Goal: Information Seeking & Learning: Learn about a topic

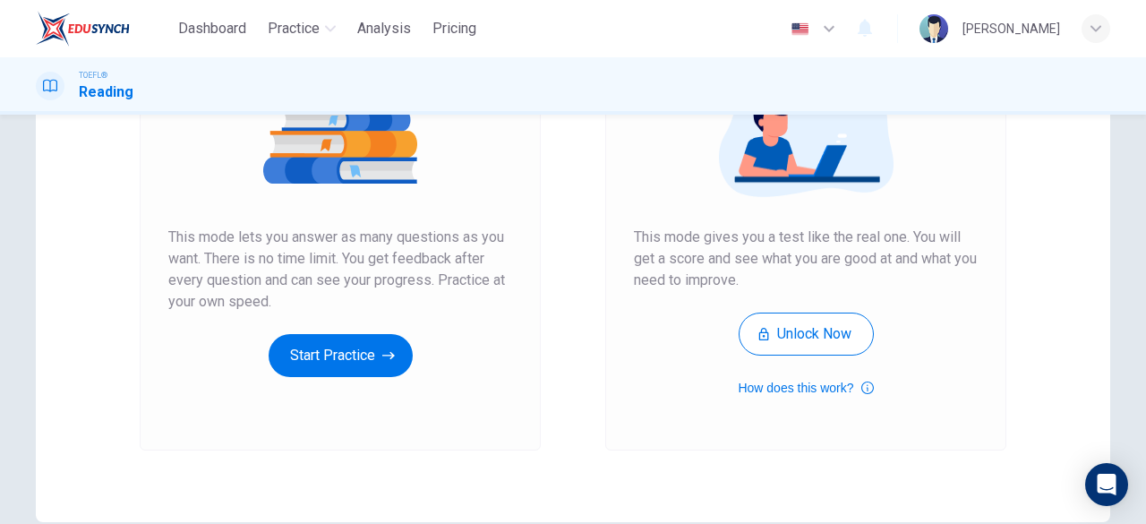
scroll to position [252, 0]
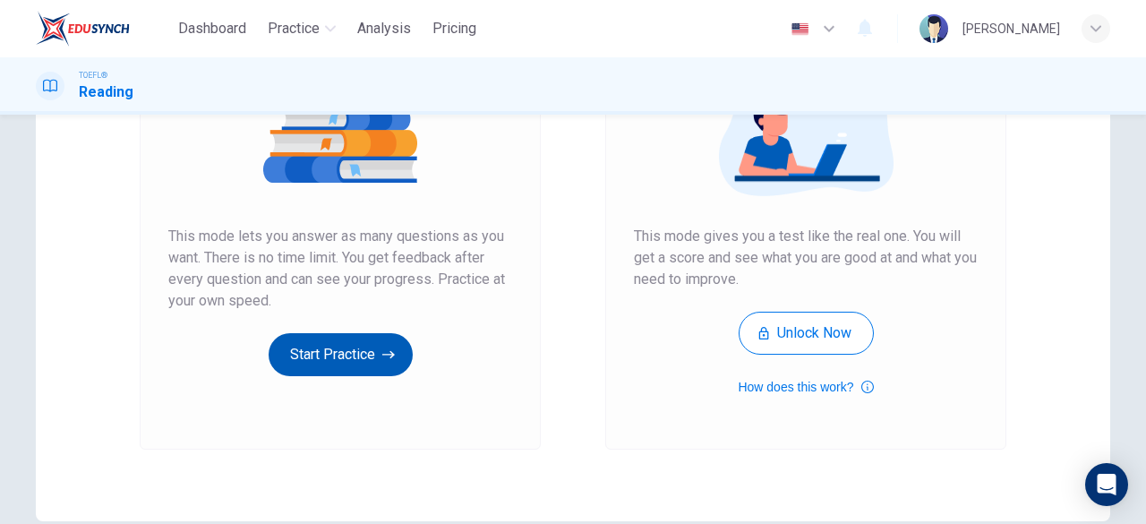
click at [336, 364] on button "Start Practice" at bounding box center [341, 354] width 144 height 43
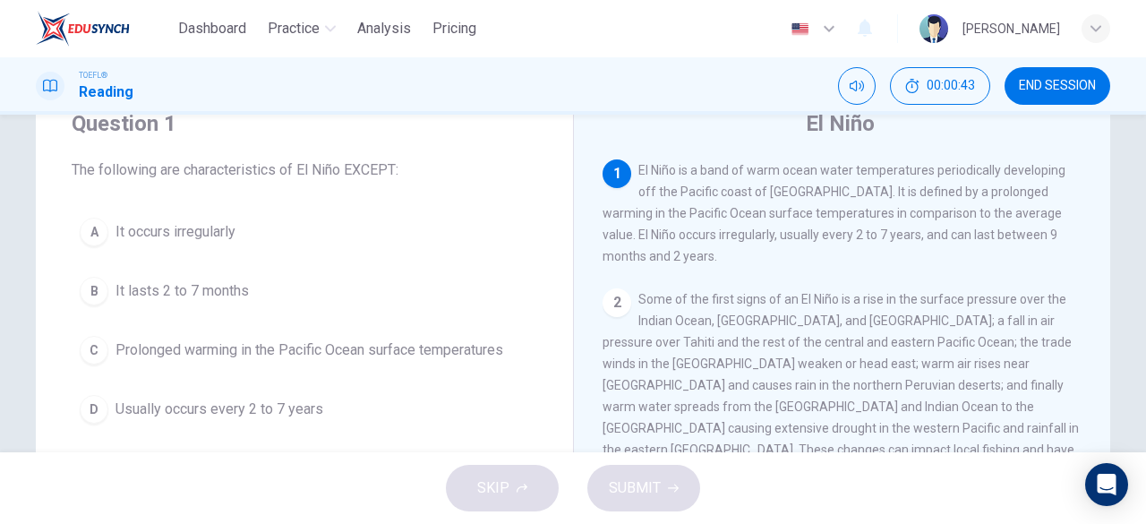
scroll to position [68, 0]
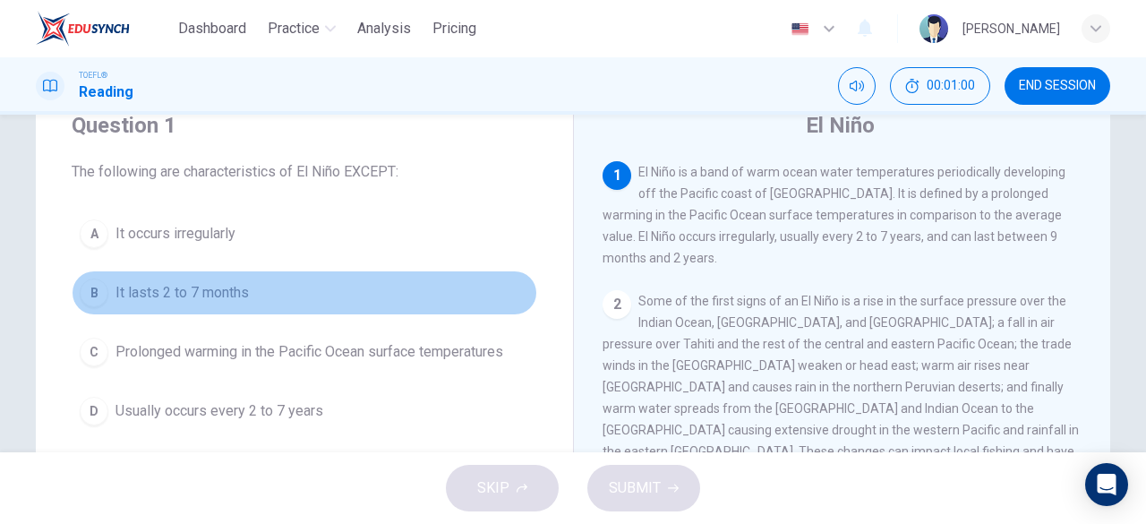
click at [159, 282] on span "It lasts 2 to 7 months" at bounding box center [181, 292] width 133 height 21
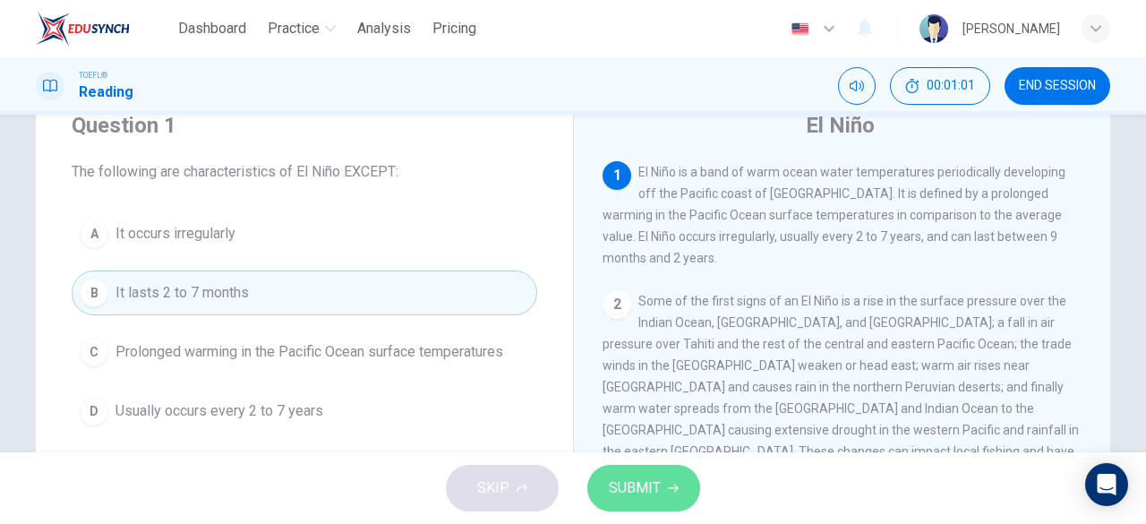
click at [641, 474] on button "SUBMIT" at bounding box center [643, 488] width 113 height 47
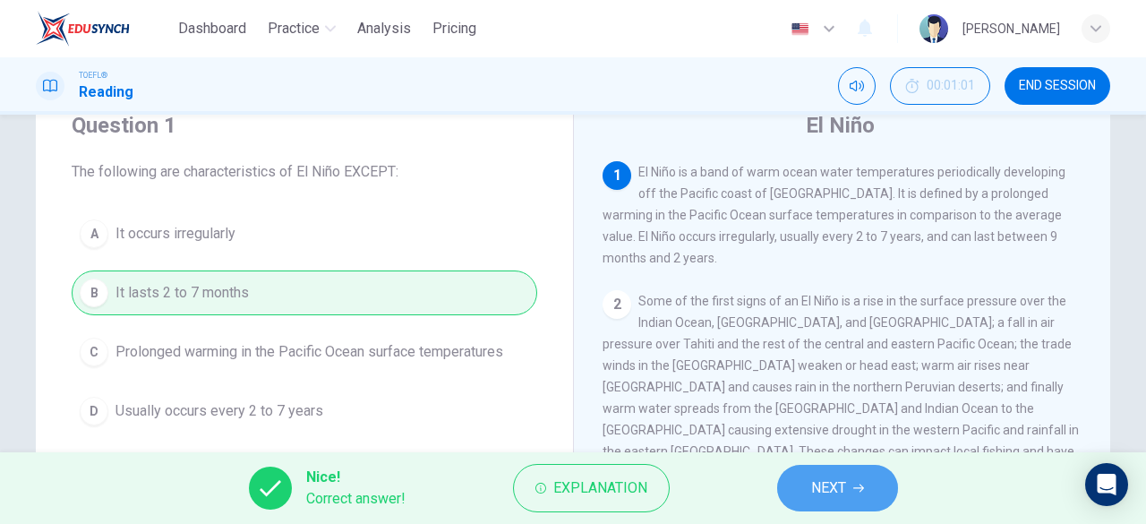
click at [853, 484] on icon "button" at bounding box center [858, 487] width 11 height 11
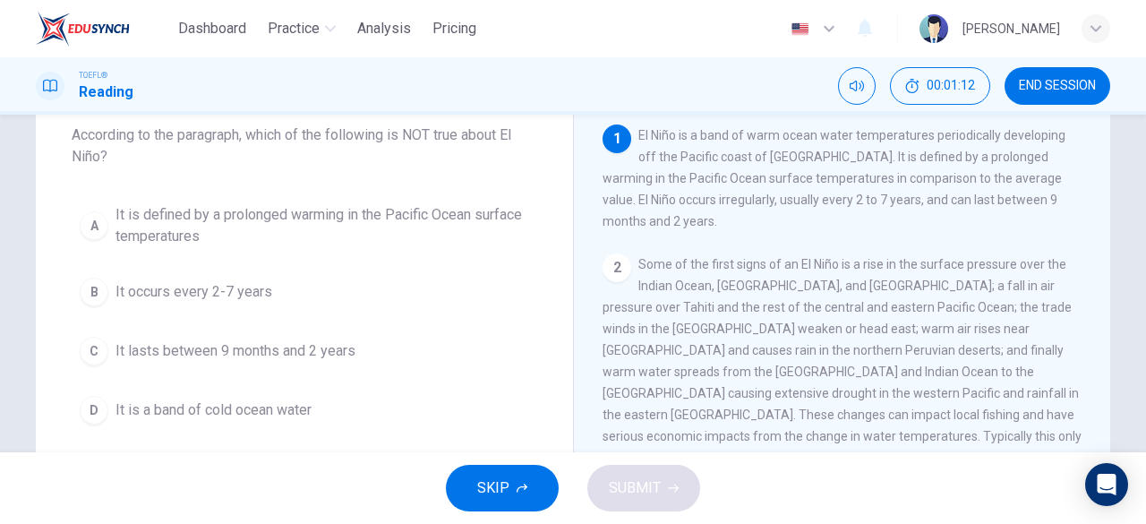
scroll to position [102, 0]
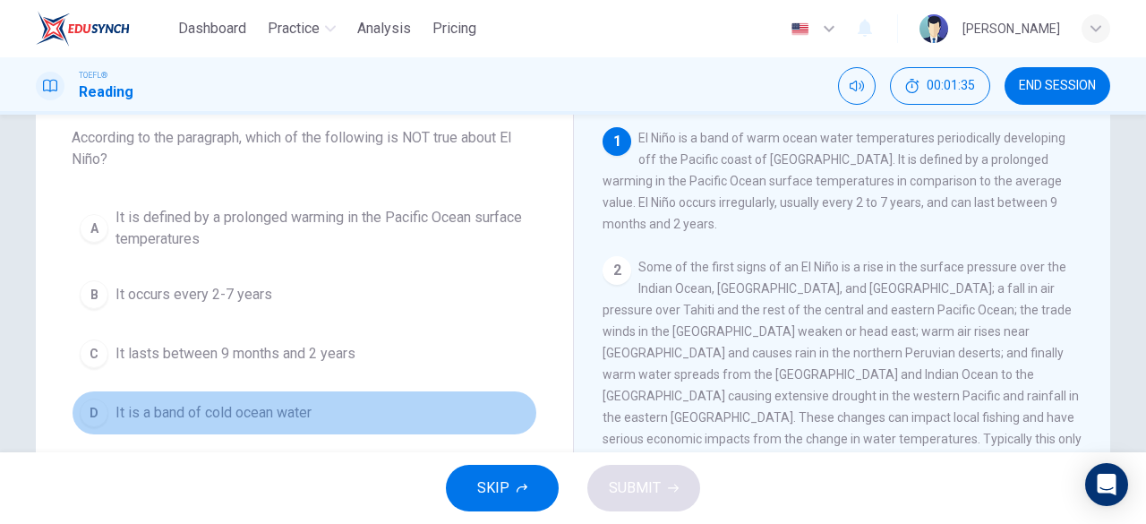
click at [219, 410] on span "It is a band of cold ocean water" at bounding box center [213, 412] width 196 height 21
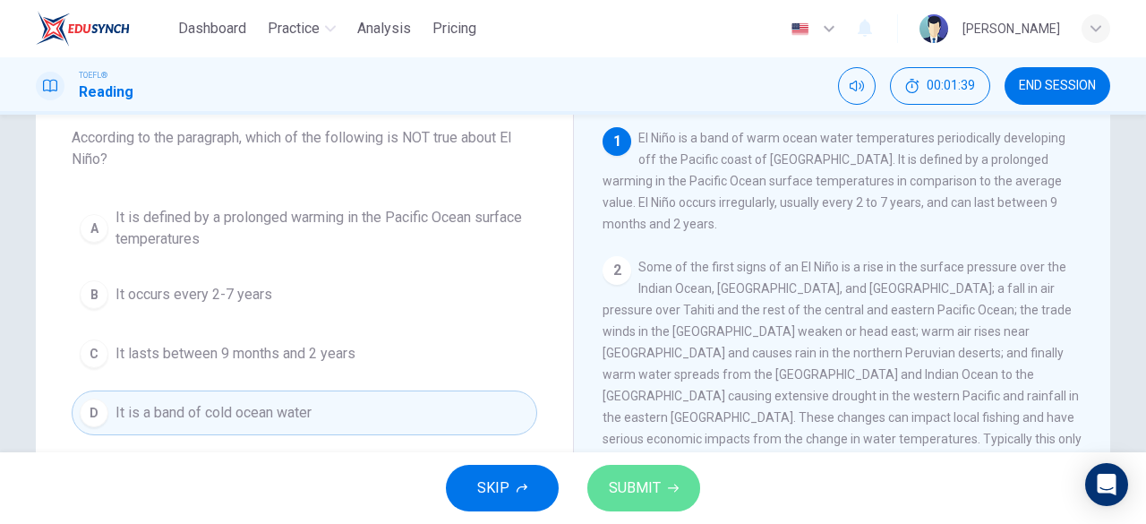
click at [638, 485] on span "SUBMIT" at bounding box center [635, 487] width 52 height 25
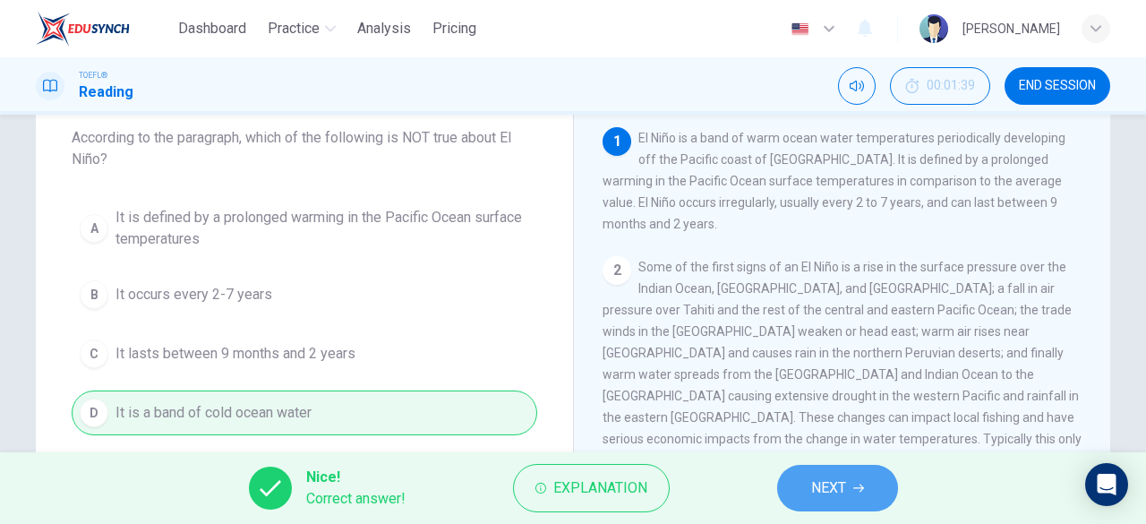
click at [840, 497] on span "NEXT" at bounding box center [828, 487] width 35 height 25
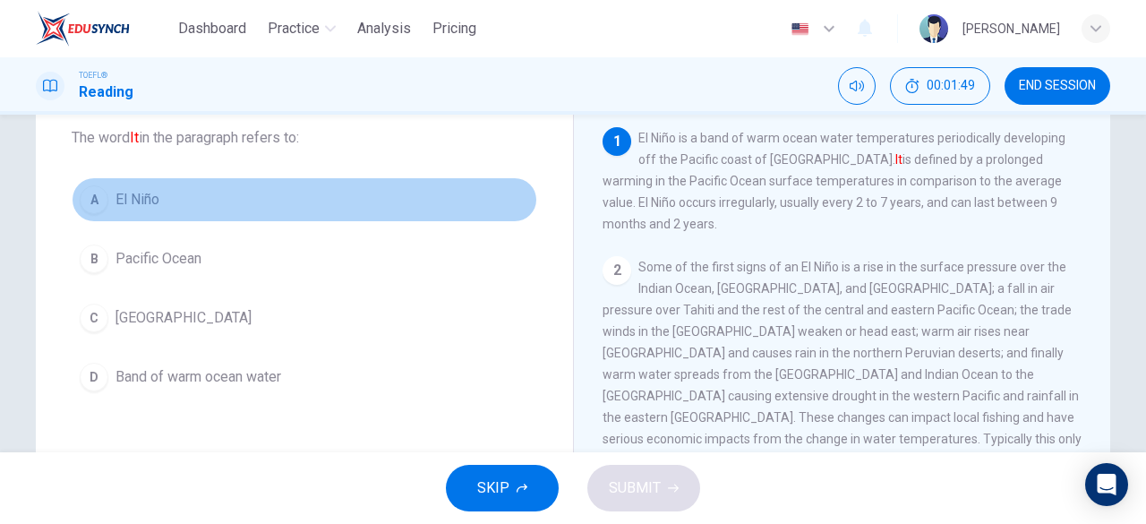
click at [131, 203] on span "El Niño" at bounding box center [137, 199] width 44 height 21
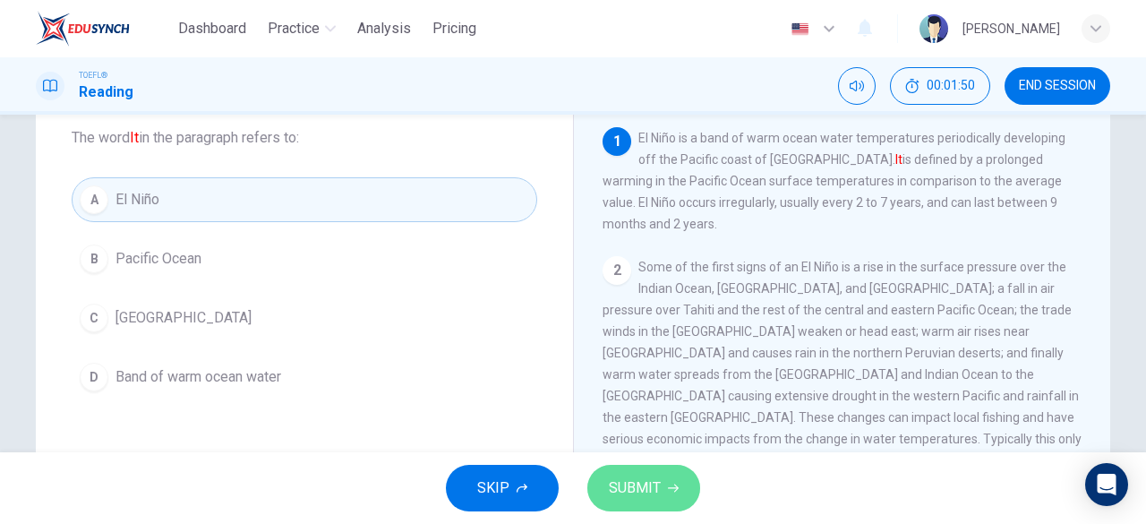
click at [659, 484] on span "SUBMIT" at bounding box center [635, 487] width 52 height 25
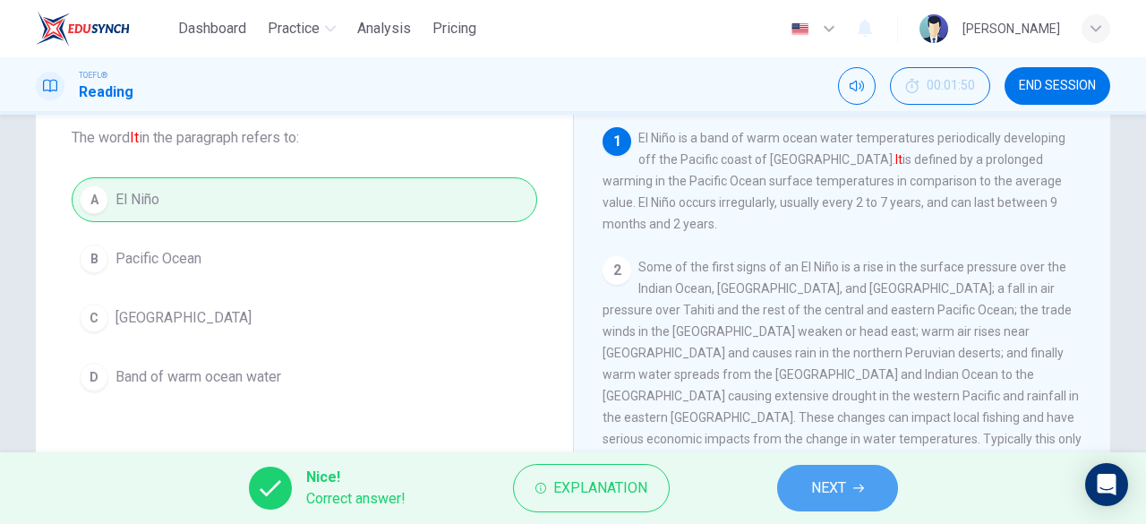
click at [812, 487] on span "NEXT" at bounding box center [828, 487] width 35 height 25
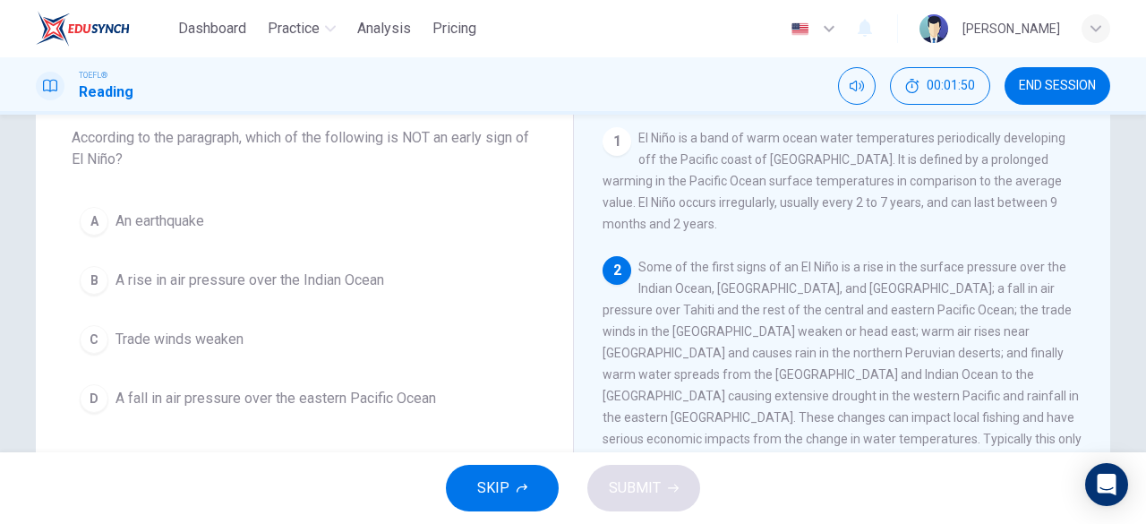
scroll to position [132, 0]
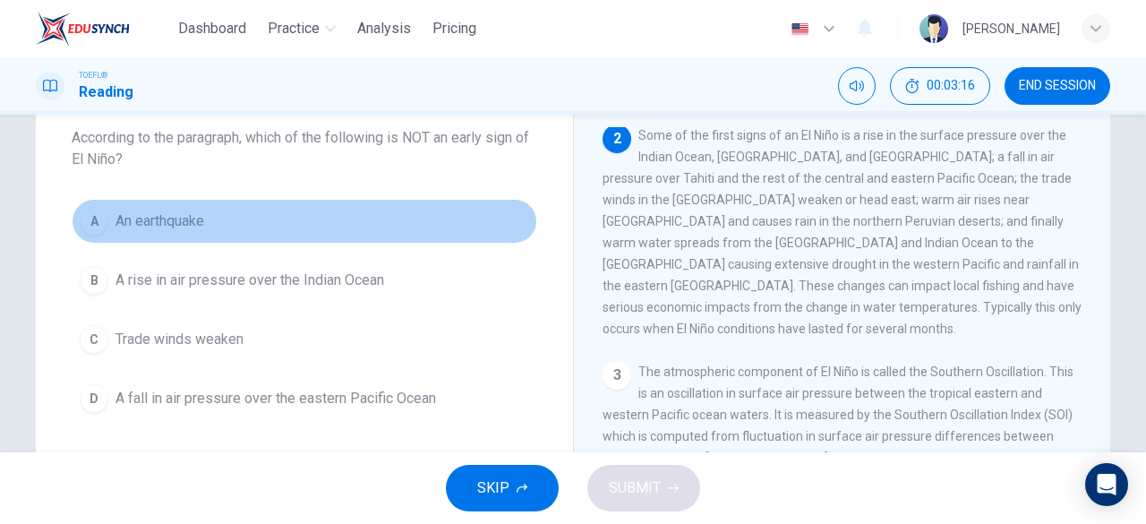
click at [150, 221] on span "An earthquake" at bounding box center [159, 220] width 89 height 21
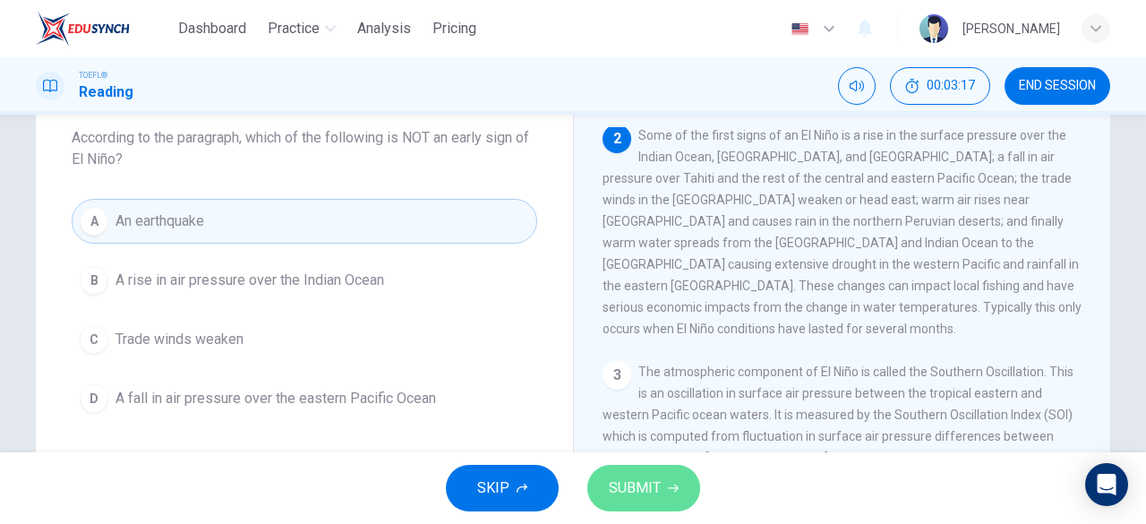
click at [648, 477] on span "SUBMIT" at bounding box center [635, 487] width 52 height 25
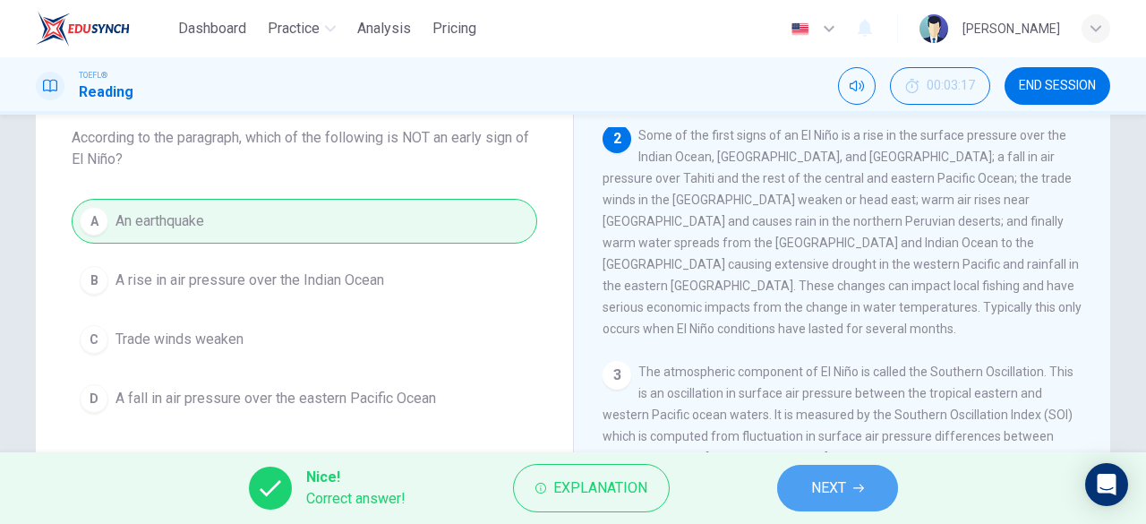
click at [815, 500] on button "NEXT" at bounding box center [837, 488] width 121 height 47
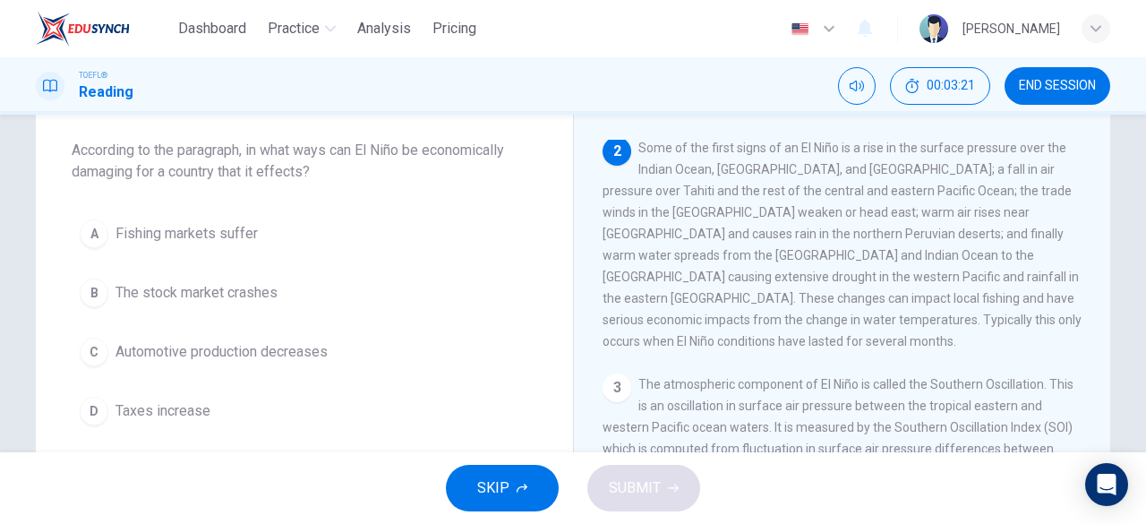
scroll to position [90, 0]
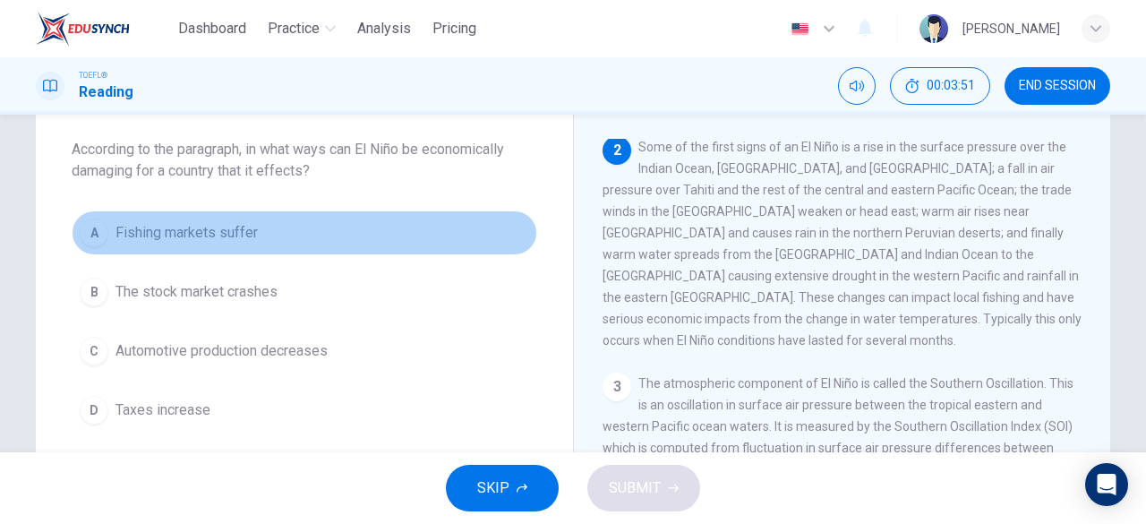
click at [217, 240] on span "Fishing markets suffer" at bounding box center [186, 232] width 142 height 21
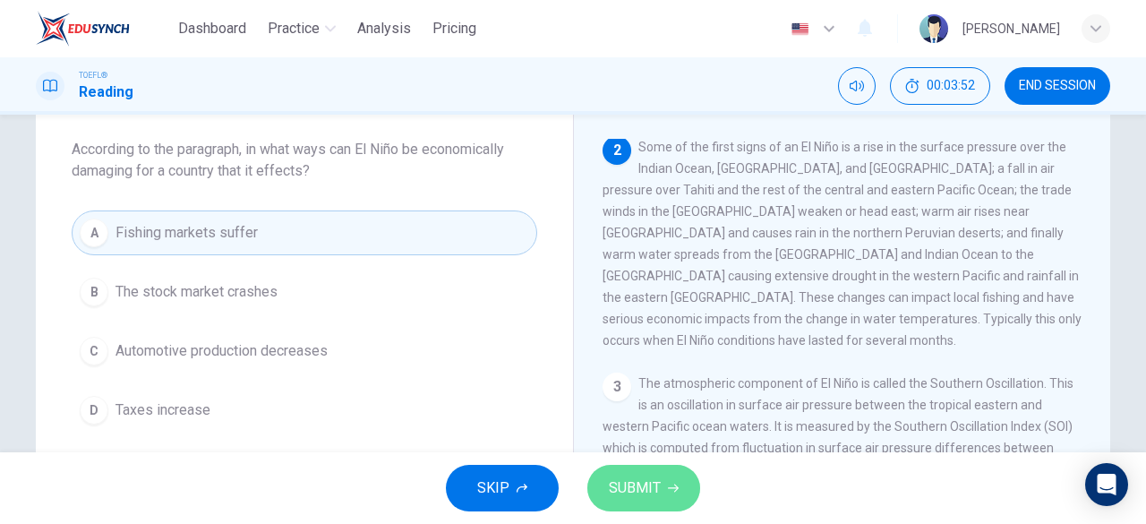
click at [635, 486] on span "SUBMIT" at bounding box center [635, 487] width 52 height 25
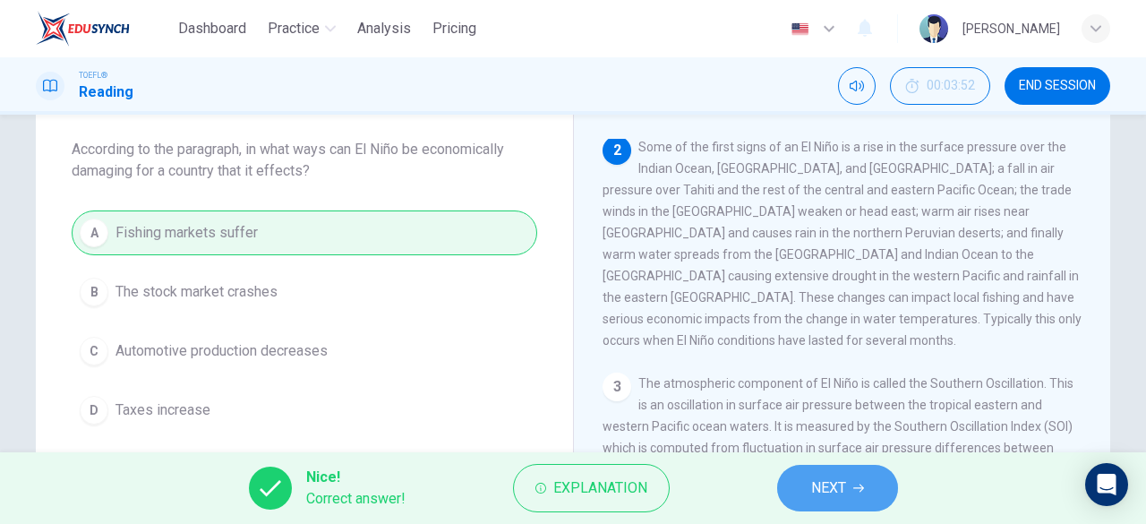
click at [832, 499] on span "NEXT" at bounding box center [828, 487] width 35 height 25
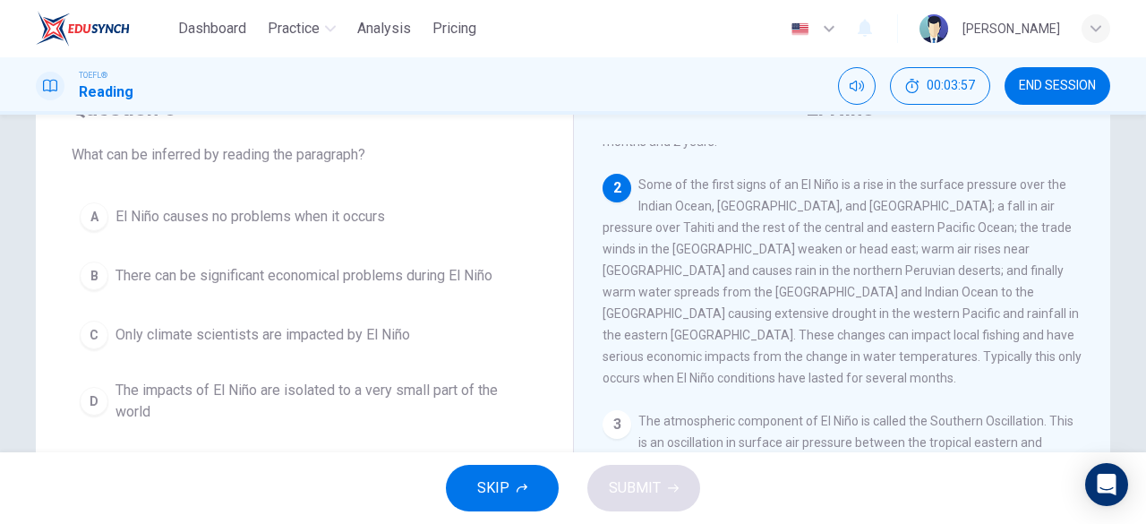
scroll to position [100, 0]
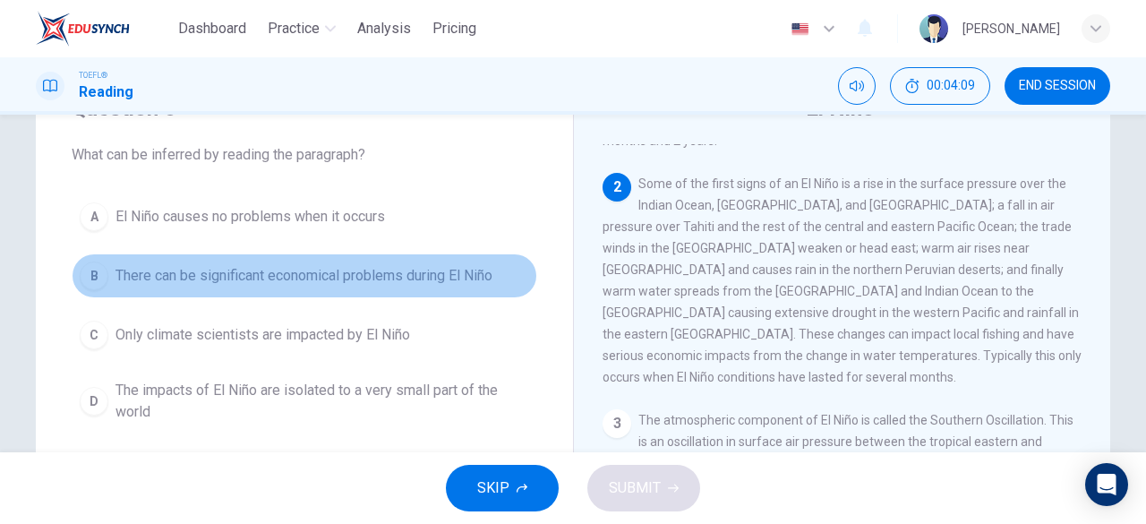
click at [418, 274] on span "There can be significant economical problems during El Niño" at bounding box center [303, 275] width 377 height 21
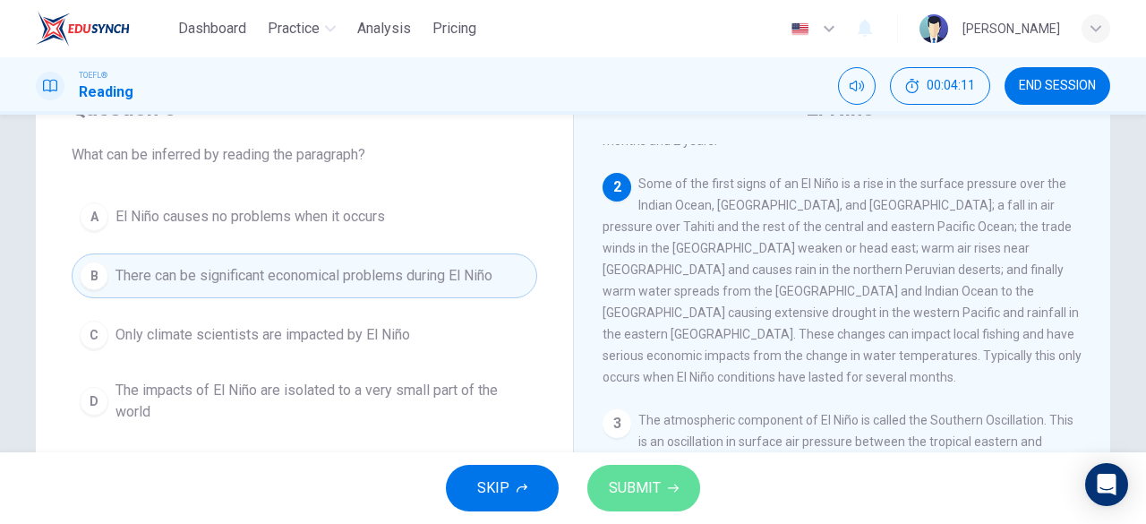
click at [663, 475] on button "SUBMIT" at bounding box center [643, 488] width 113 height 47
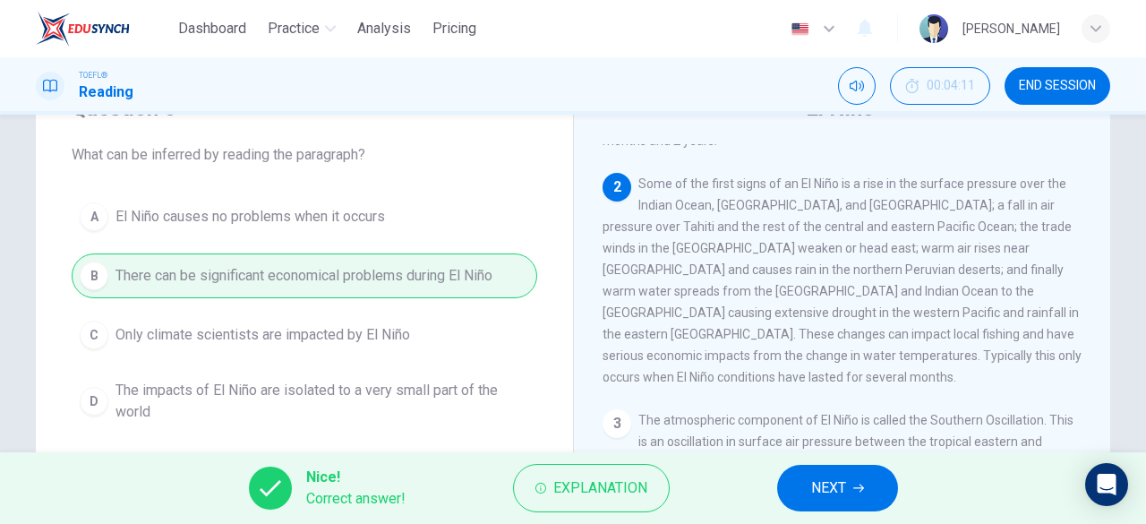
click at [843, 476] on span "NEXT" at bounding box center [828, 487] width 35 height 25
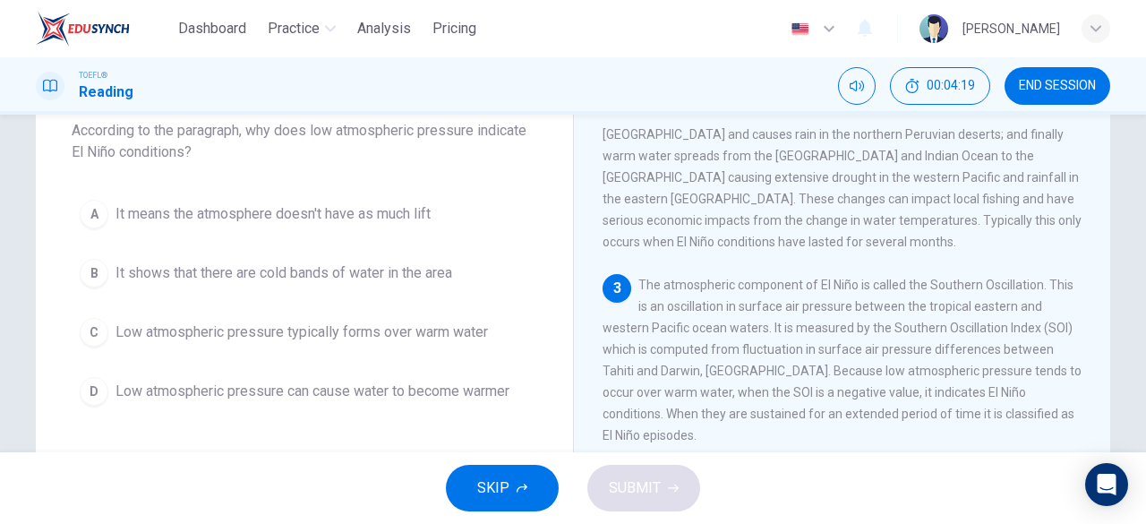
scroll to position [106, 0]
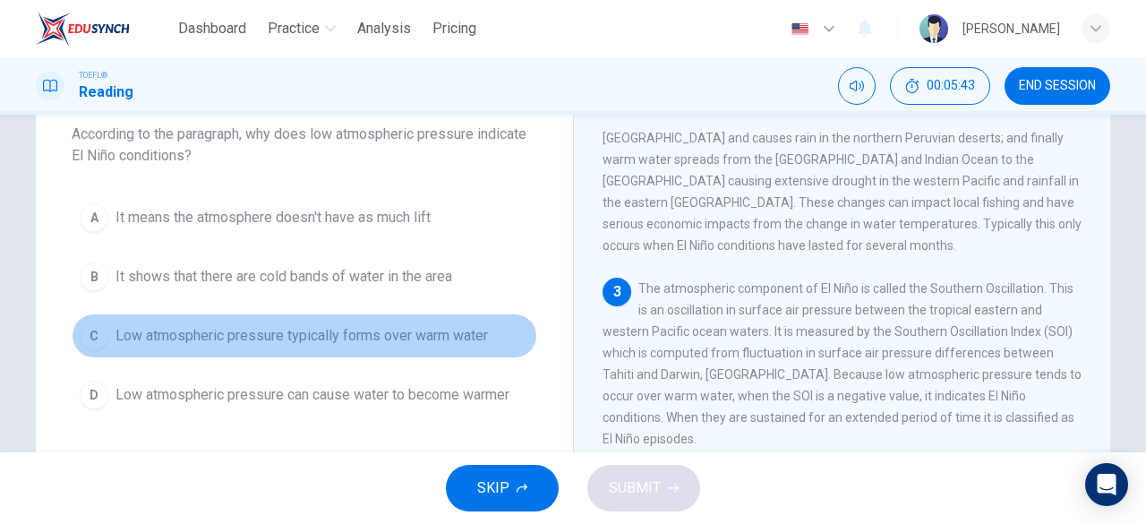
click at [298, 340] on span "Low atmospheric pressure typically forms over warm water" at bounding box center [301, 335] width 372 height 21
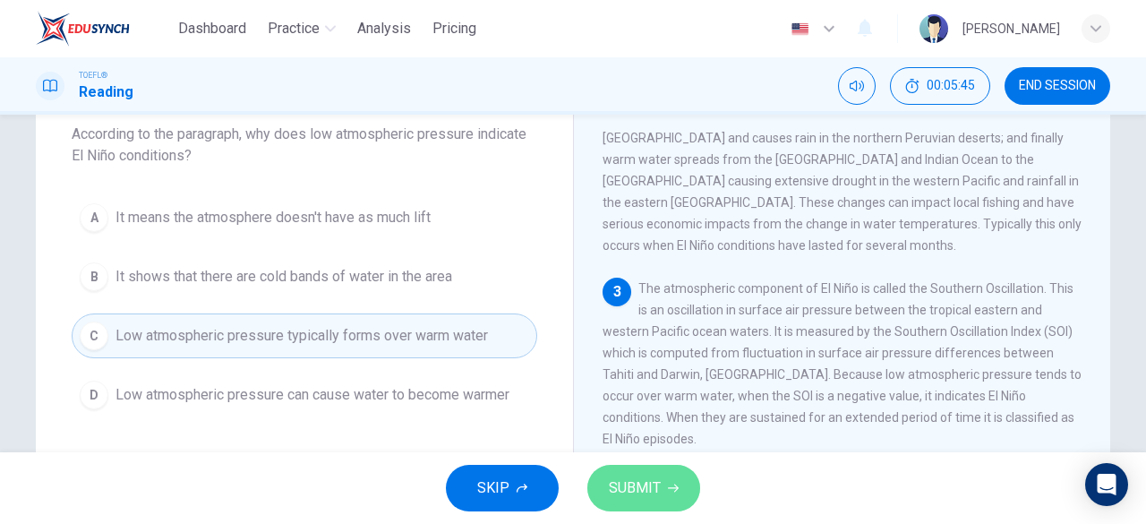
click at [640, 491] on span "SUBMIT" at bounding box center [635, 487] width 52 height 25
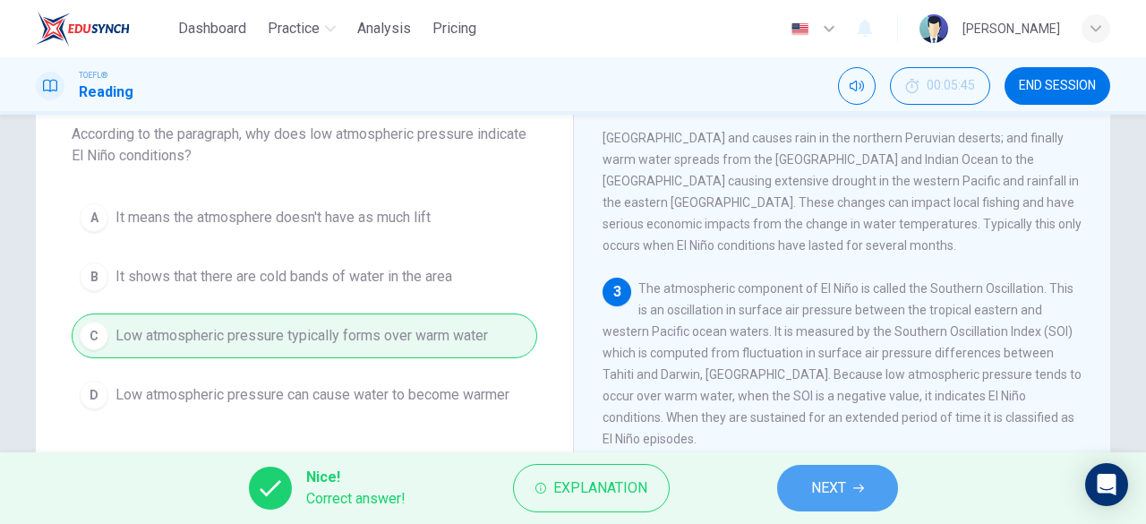
click at [831, 489] on span "NEXT" at bounding box center [828, 487] width 35 height 25
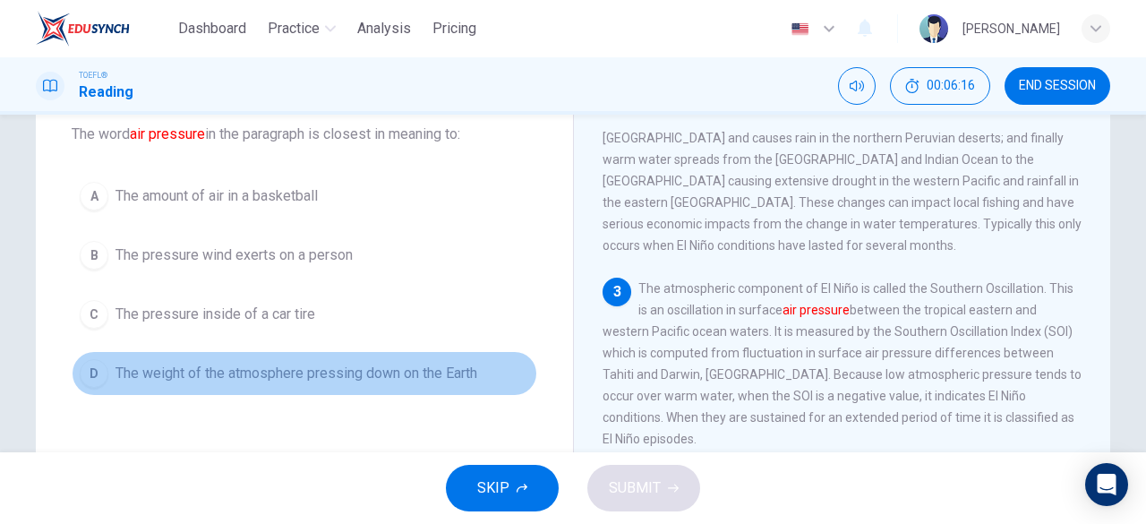
click at [469, 373] on span "The weight of the atmosphere pressing down on the Earth" at bounding box center [296, 373] width 362 height 21
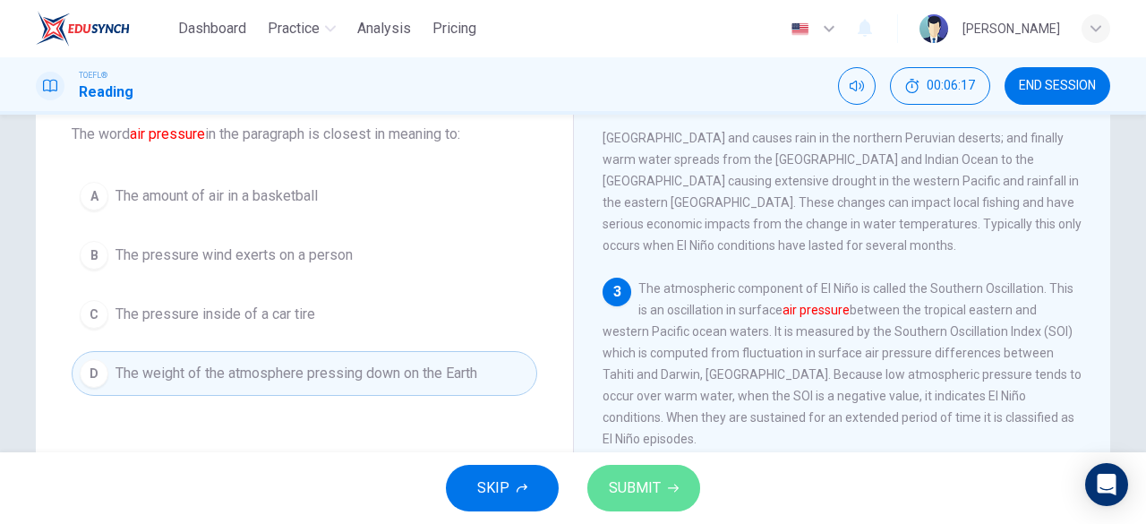
click at [648, 482] on span "SUBMIT" at bounding box center [635, 487] width 52 height 25
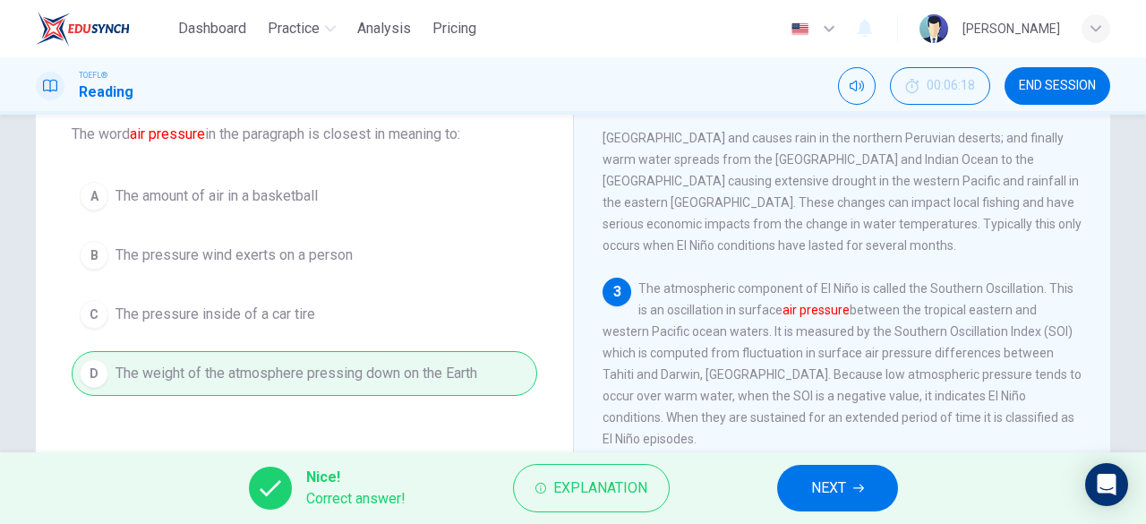
click at [870, 482] on button "NEXT" at bounding box center [837, 488] width 121 height 47
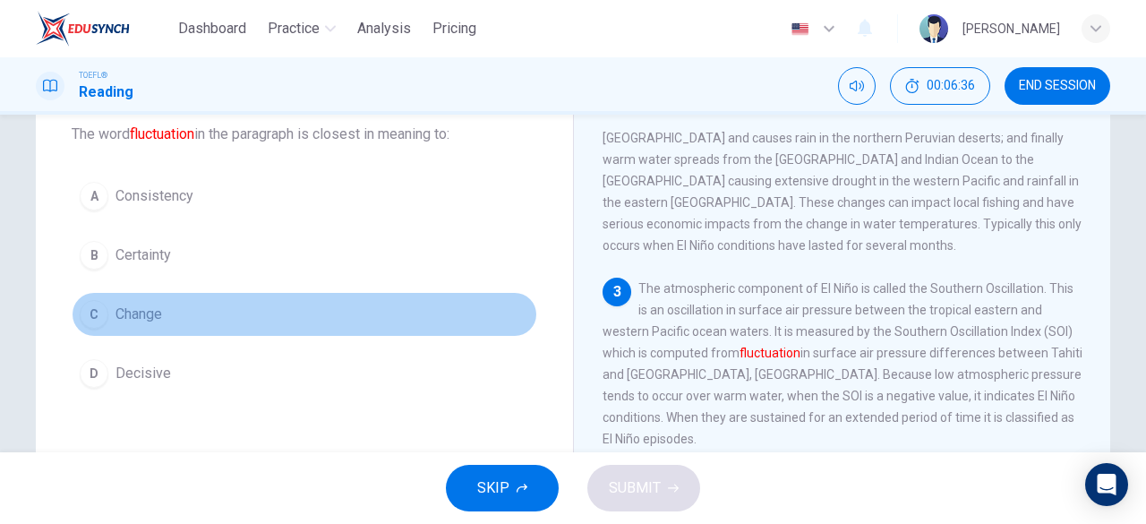
click at [143, 320] on span "Change" at bounding box center [138, 313] width 47 height 21
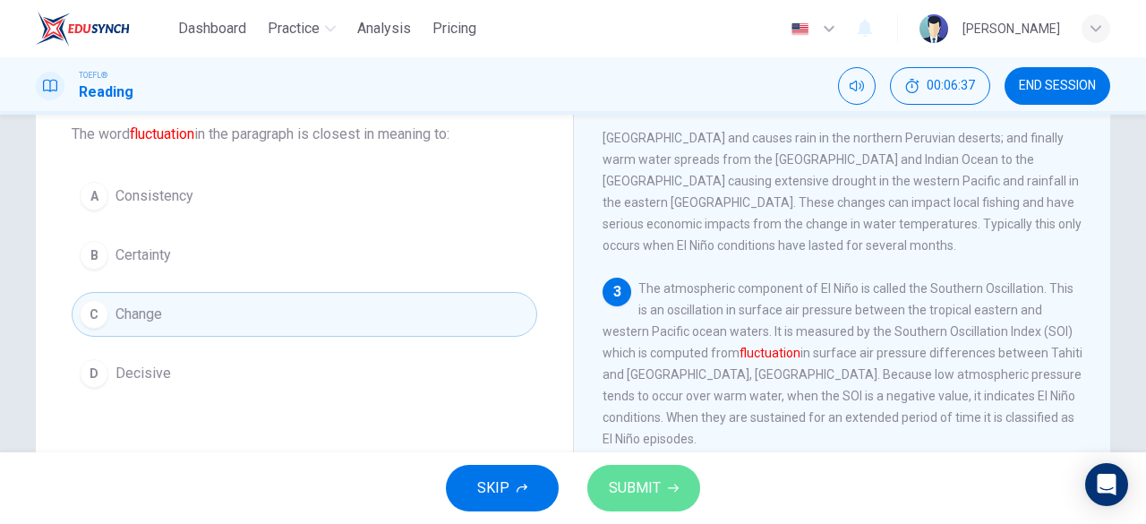
click at [612, 482] on span "SUBMIT" at bounding box center [635, 487] width 52 height 25
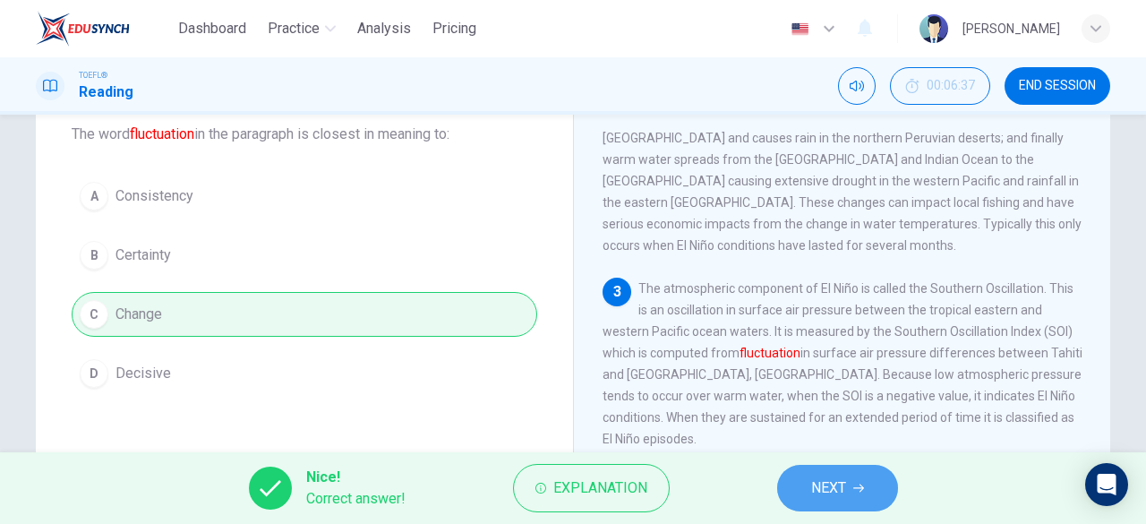
click at [848, 472] on button "NEXT" at bounding box center [837, 488] width 121 height 47
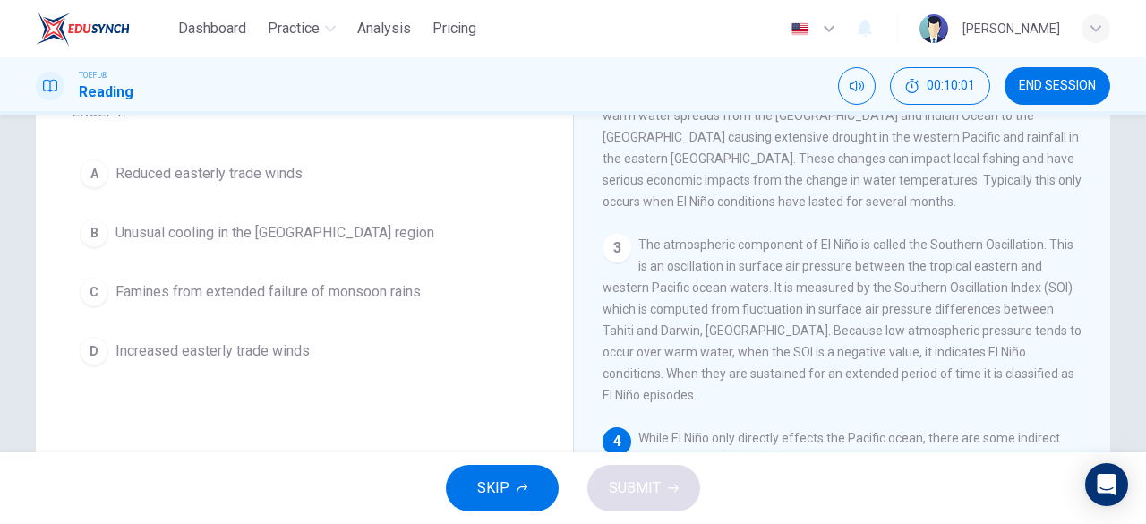
scroll to position [149, 0]
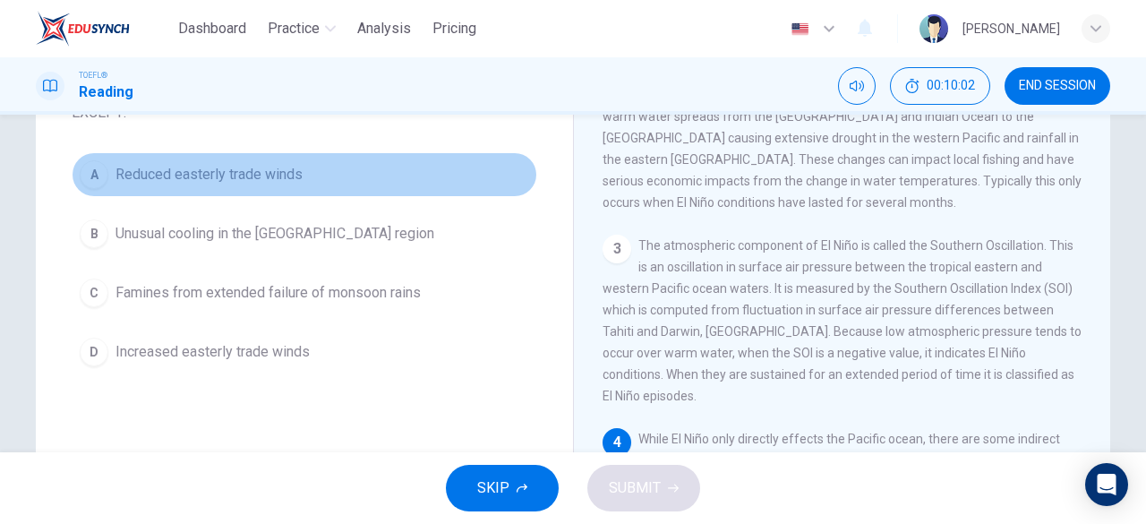
click at [218, 165] on span "Reduced easterly trade winds" at bounding box center [208, 174] width 187 height 21
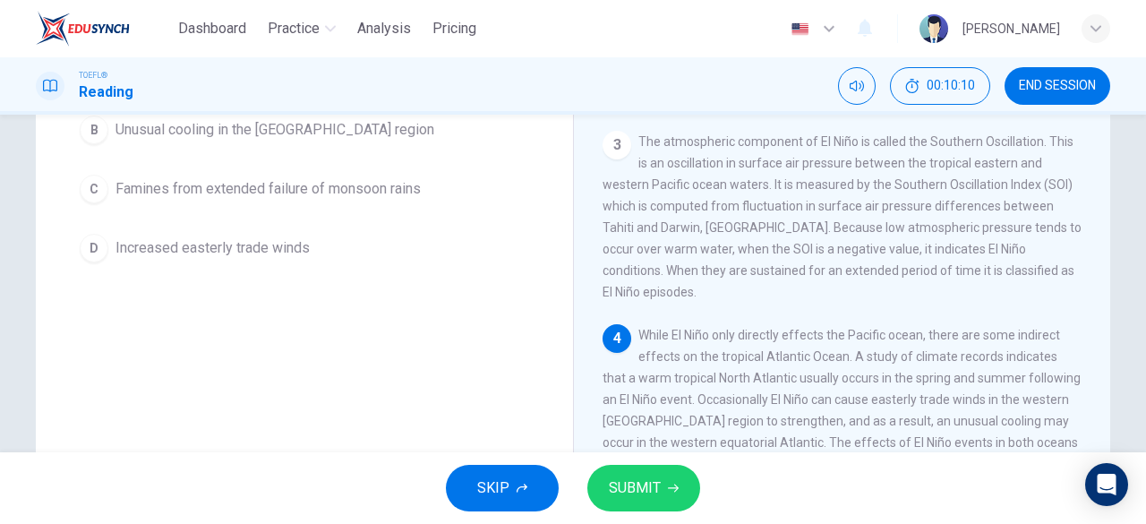
scroll to position [252, 0]
click at [648, 483] on span "SUBMIT" at bounding box center [635, 487] width 52 height 25
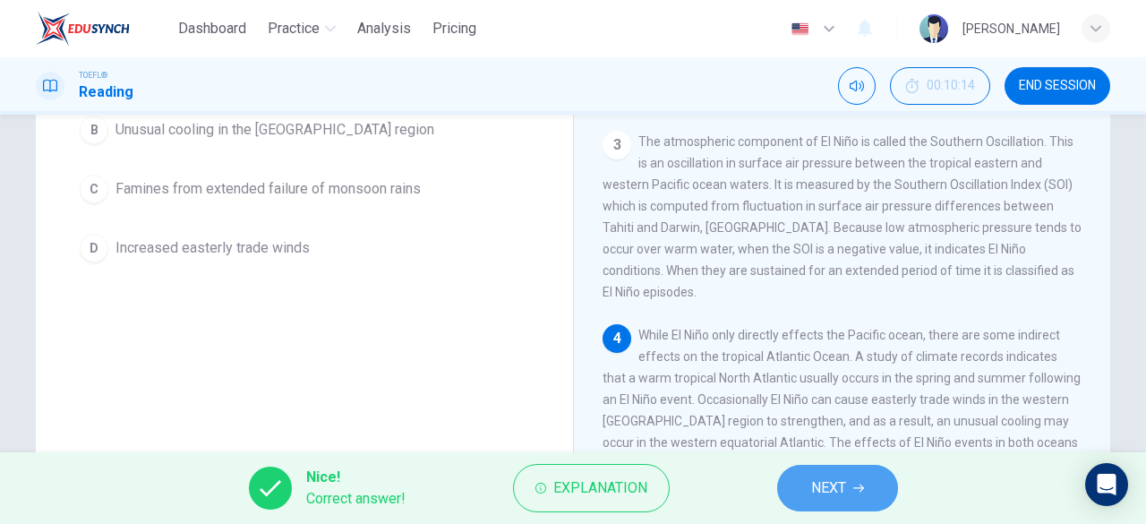
click at [829, 488] on span "NEXT" at bounding box center [828, 487] width 35 height 25
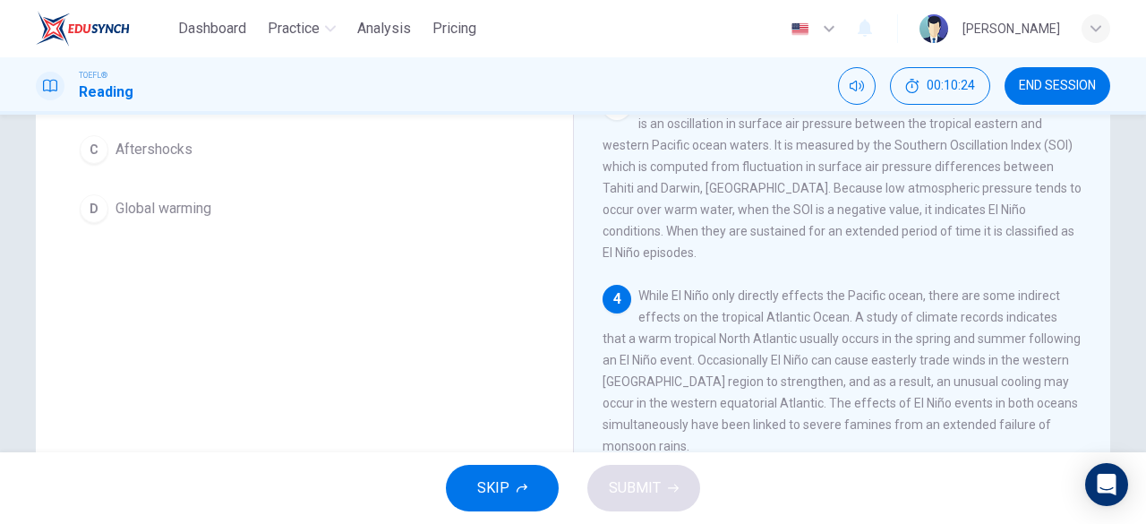
scroll to position [294, 0]
click at [866, 292] on div "4 While El Niño only directly effects the Pacific ocean, there are some indirec…" at bounding box center [842, 368] width 480 height 172
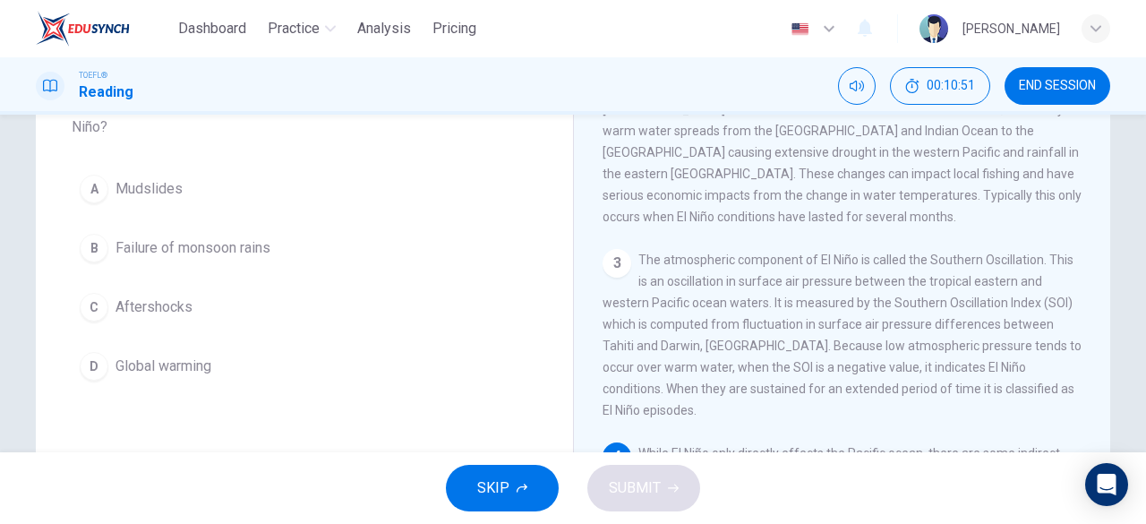
scroll to position [136, 0]
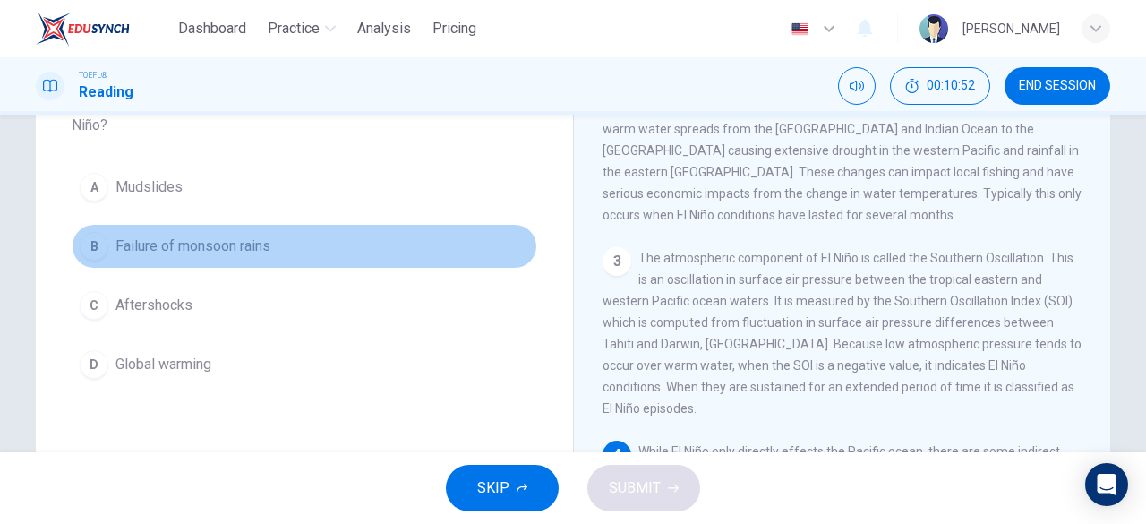
click at [187, 237] on span "Failure of monsoon rains" at bounding box center [192, 245] width 155 height 21
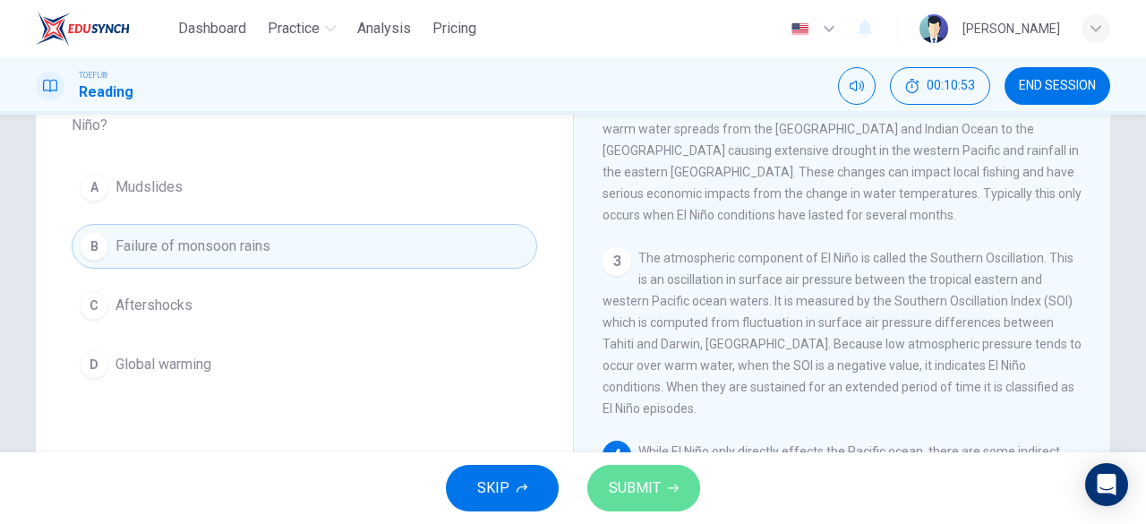
click at [652, 498] on span "SUBMIT" at bounding box center [635, 487] width 52 height 25
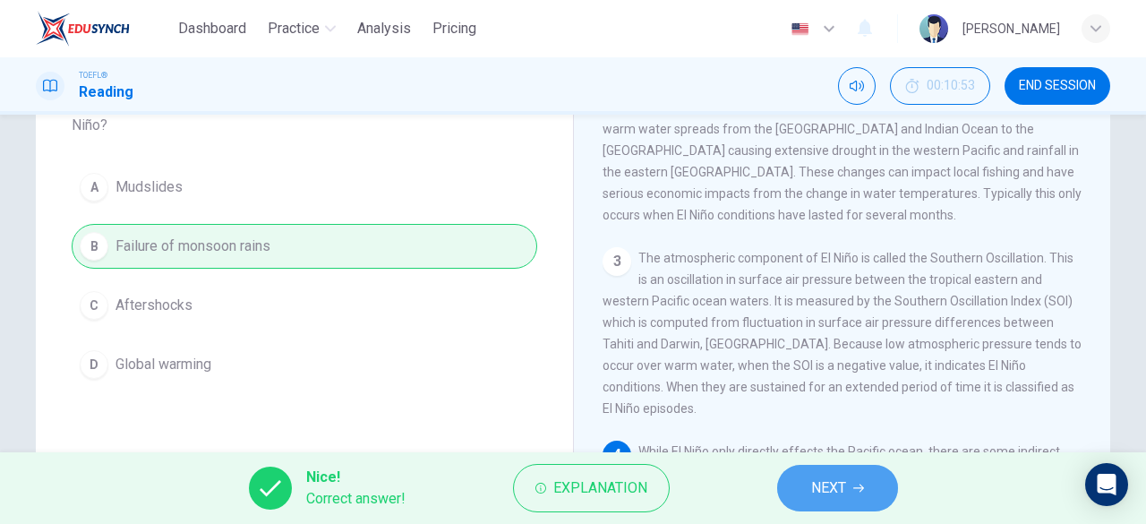
click at [841, 490] on span "NEXT" at bounding box center [828, 487] width 35 height 25
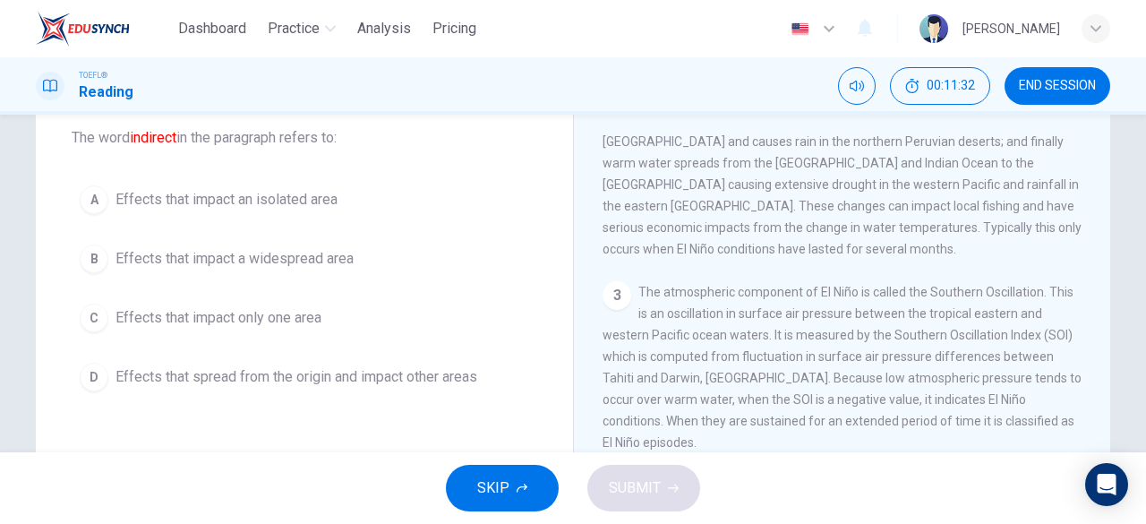
scroll to position [85, 0]
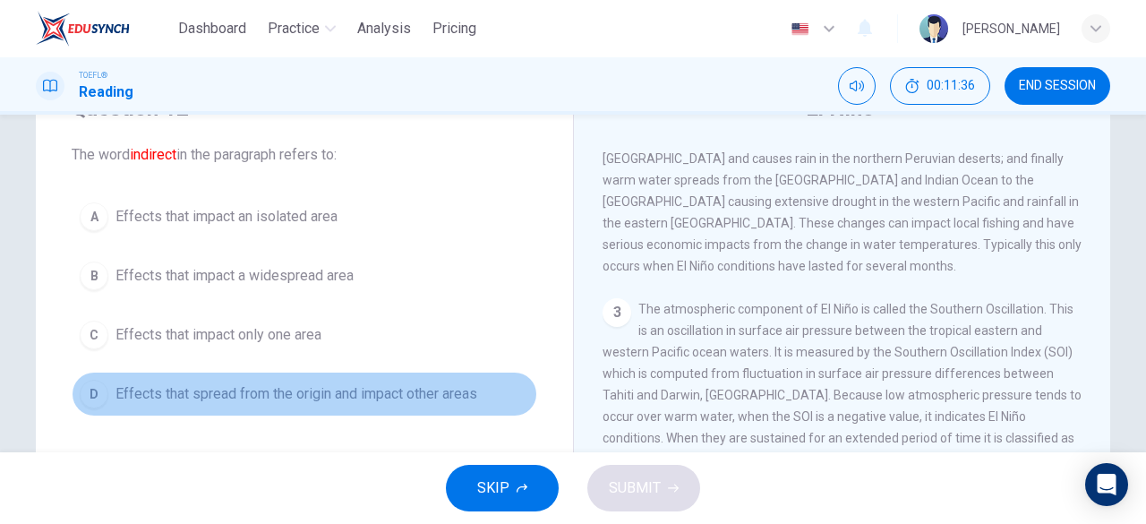
click at [360, 383] on span "Effects that spread from the origin and impact other areas" at bounding box center [296, 393] width 362 height 21
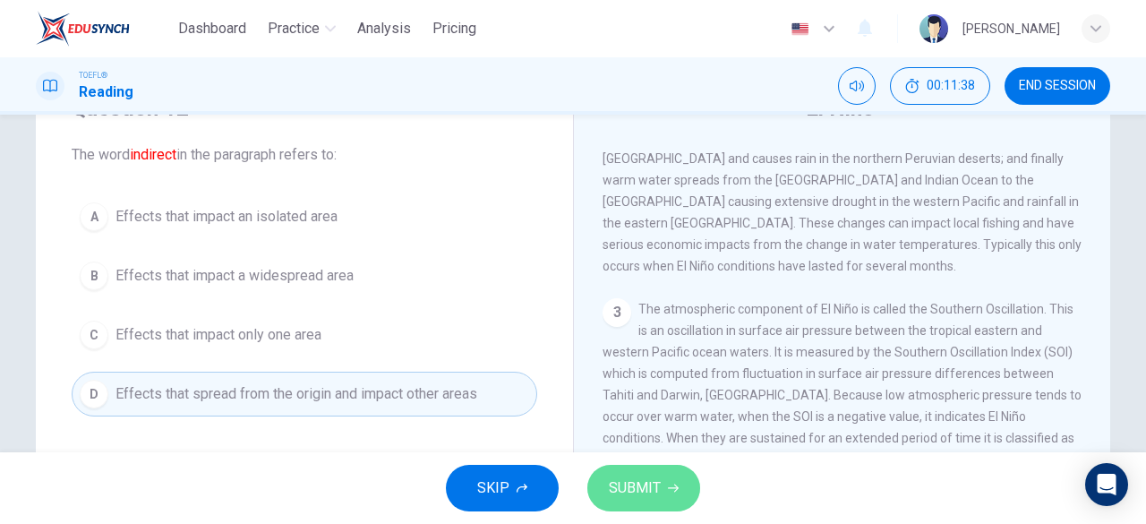
click at [638, 481] on span "SUBMIT" at bounding box center [635, 487] width 52 height 25
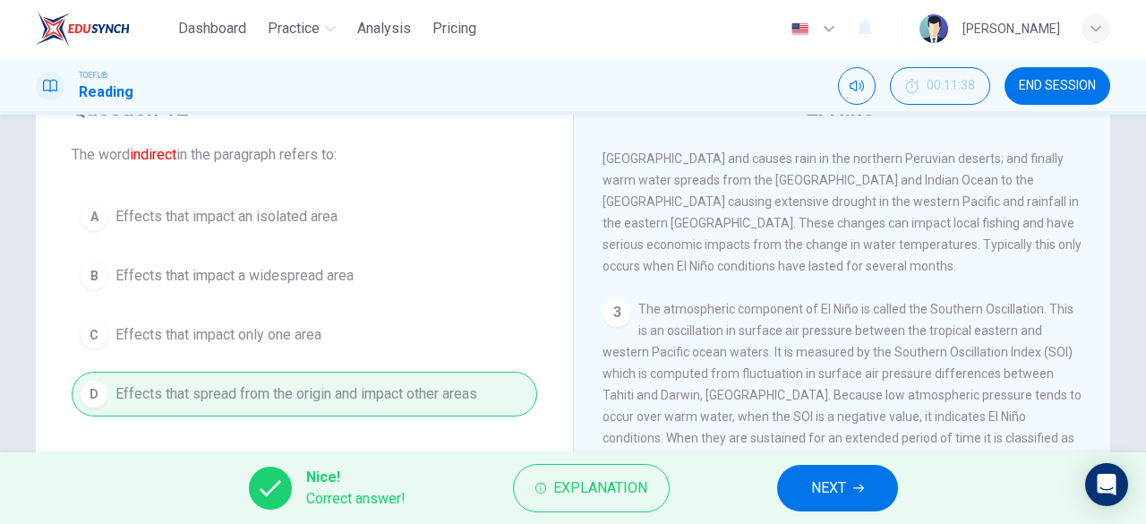
scroll to position [167, 0]
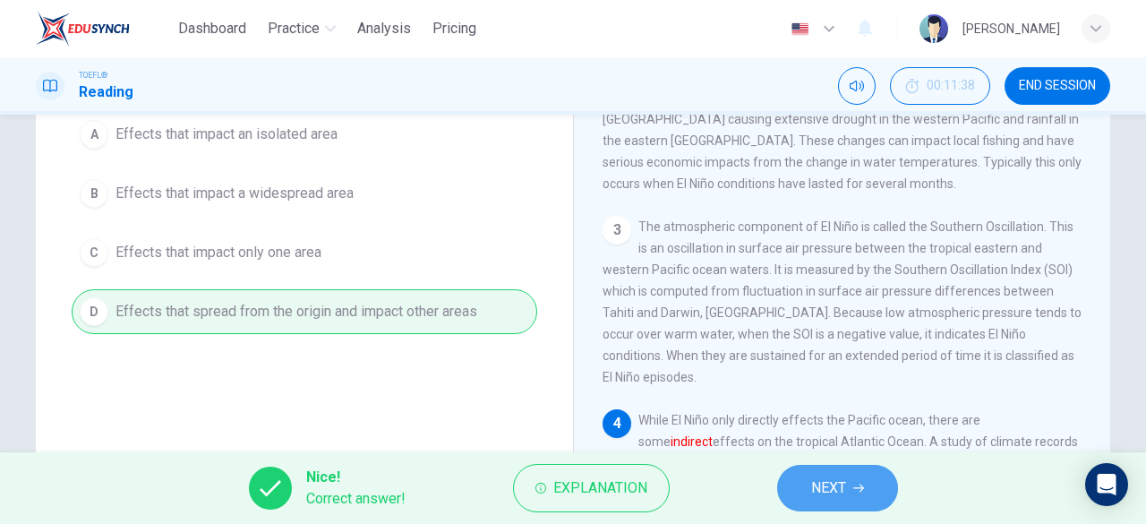
click at [820, 482] on span "NEXT" at bounding box center [828, 487] width 35 height 25
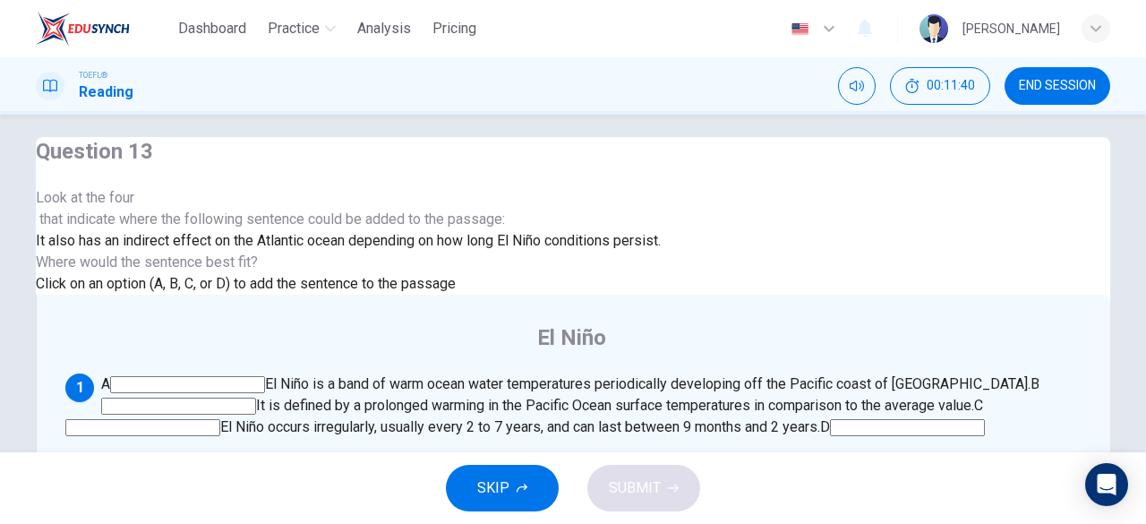
scroll to position [9, 0]
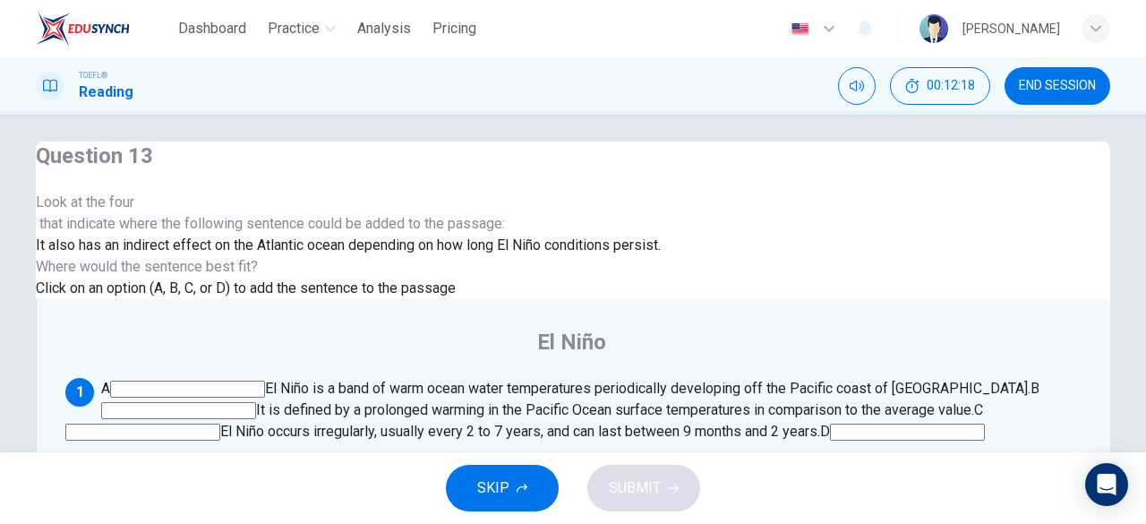
click at [220, 423] on input at bounding box center [142, 431] width 155 height 17
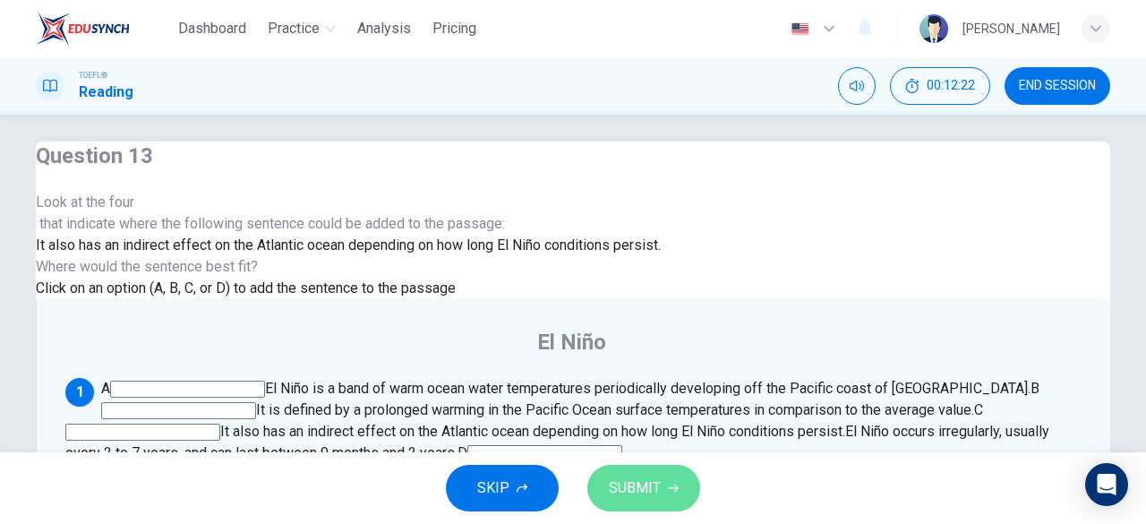
click at [656, 490] on span "SUBMIT" at bounding box center [635, 487] width 52 height 25
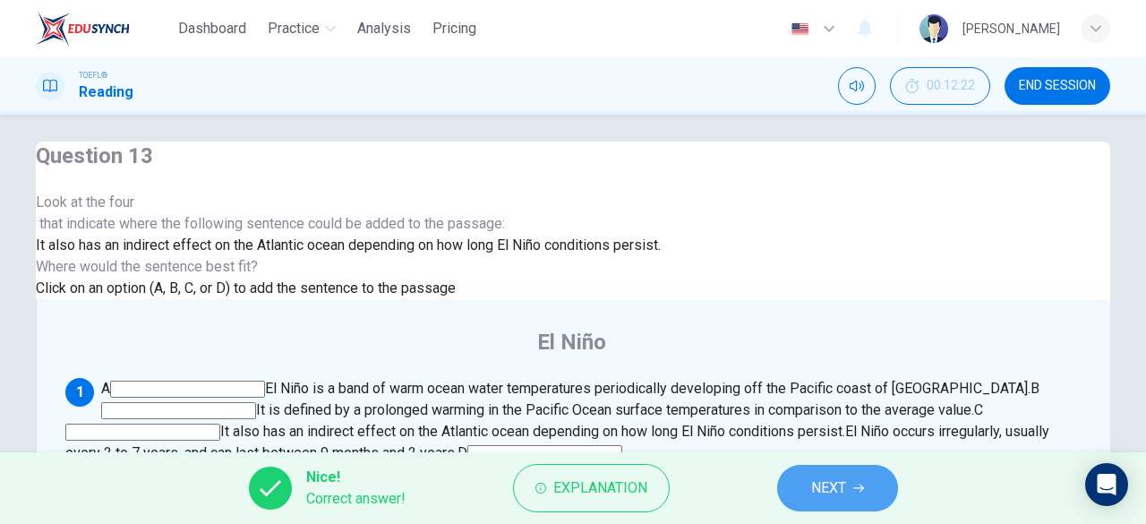
click at [811, 499] on span "NEXT" at bounding box center [828, 487] width 35 height 25
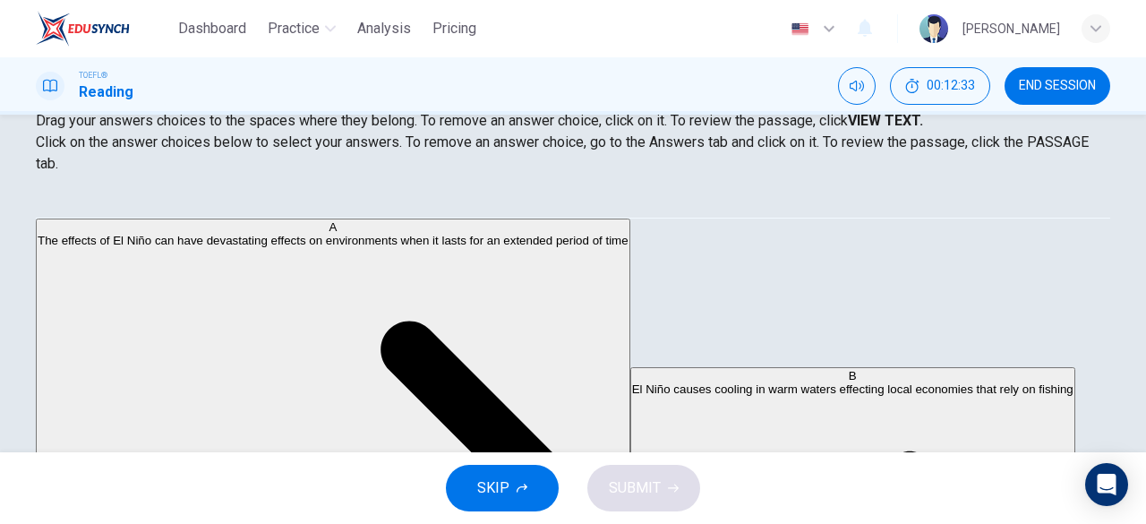
scroll to position [257, 0]
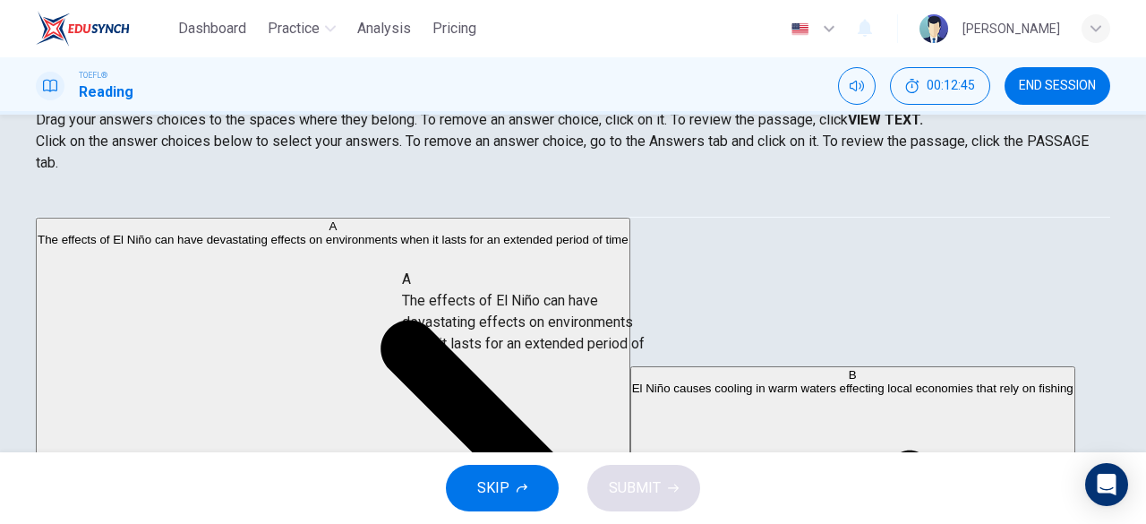
drag, startPoint x: 183, startPoint y: 243, endPoint x: 525, endPoint y: 312, distance: 349.0
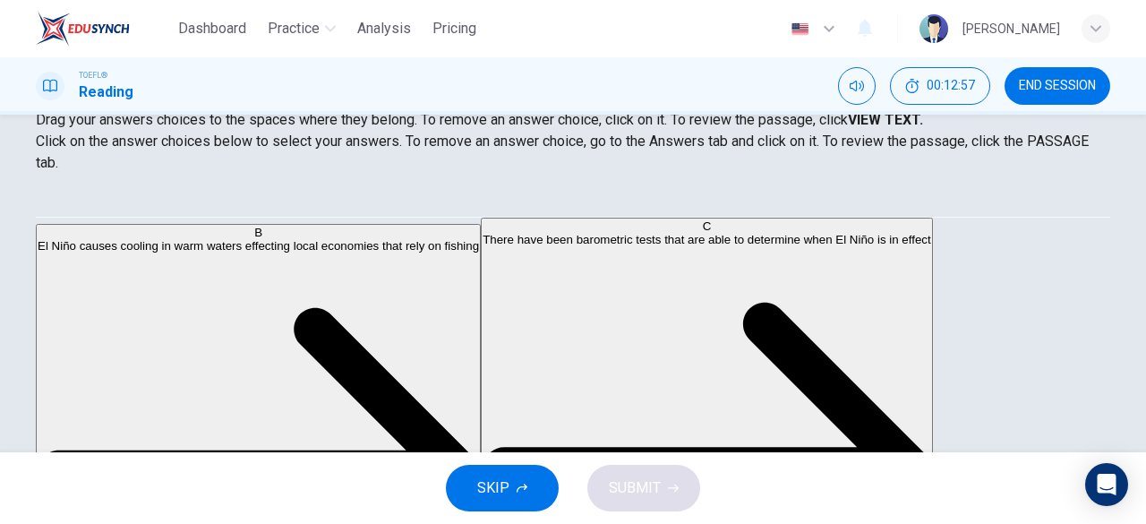
scroll to position [149, 0]
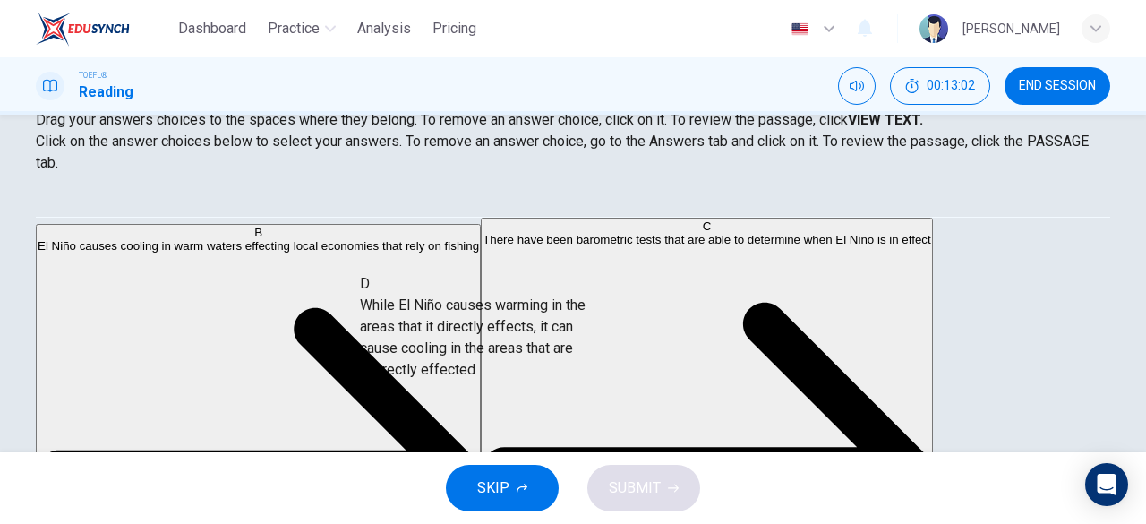
drag, startPoint x: 205, startPoint y: 361, endPoint x: 504, endPoint y: 367, distance: 299.0
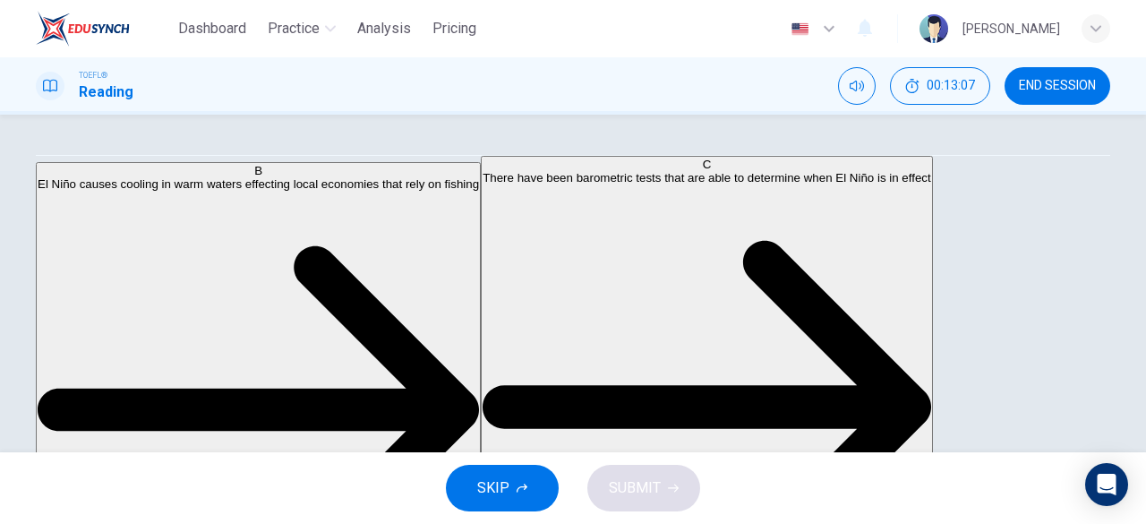
scroll to position [341, 0]
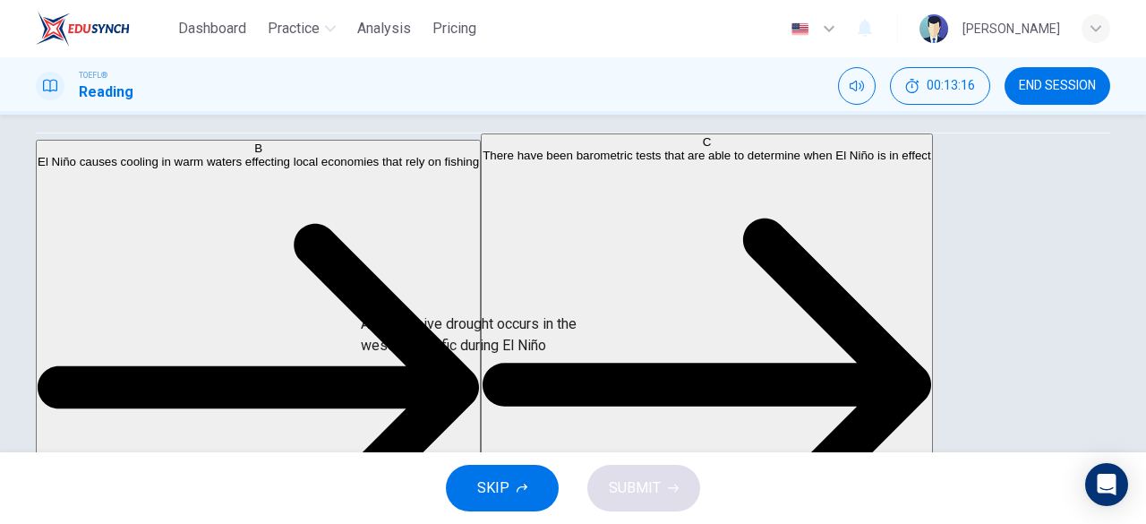
drag, startPoint x: 212, startPoint y: 216, endPoint x: 596, endPoint y: 363, distance: 411.4
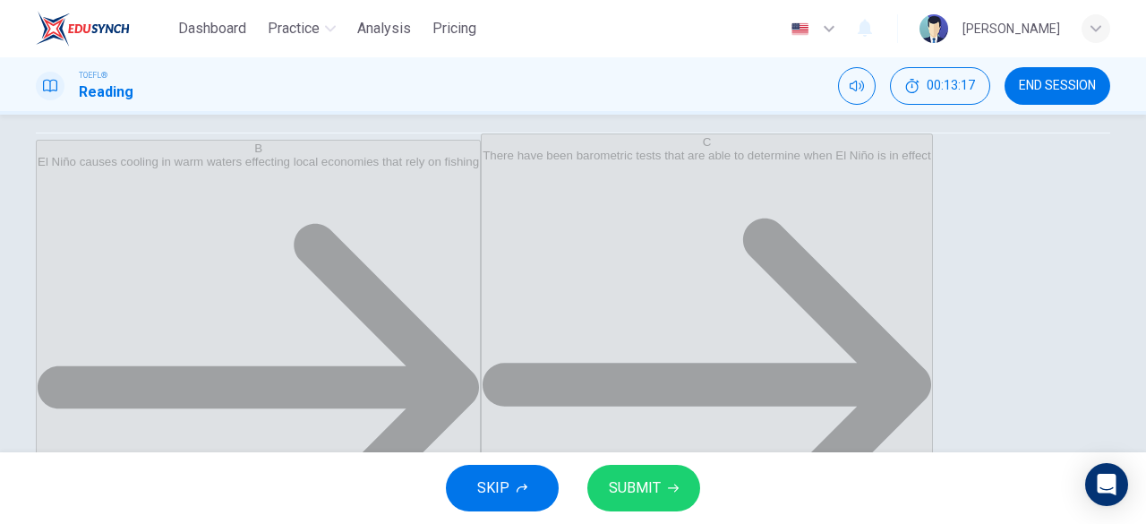
scroll to position [54, 0]
click at [648, 497] on span "SUBMIT" at bounding box center [635, 487] width 52 height 25
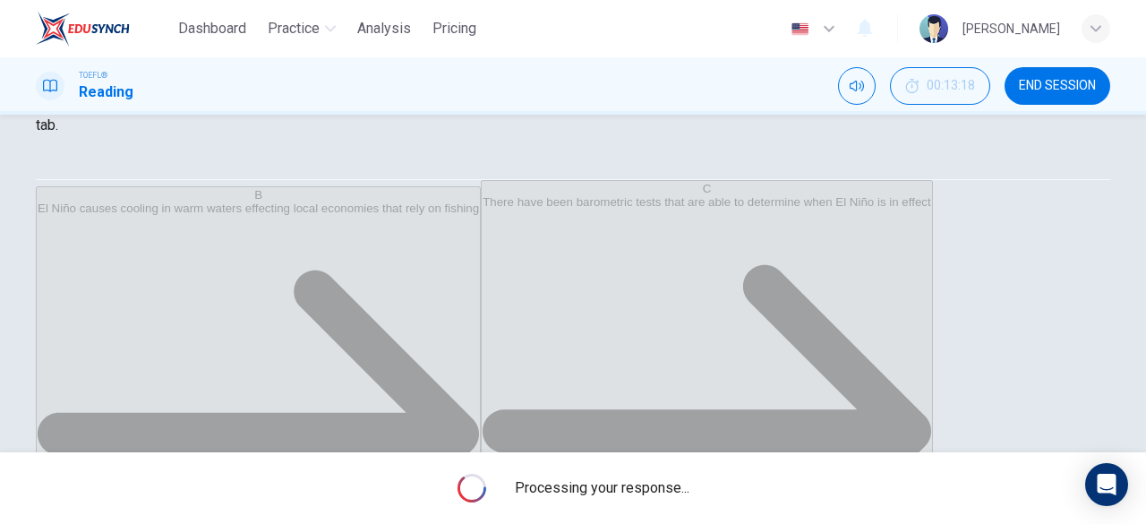
scroll to position [286, 0]
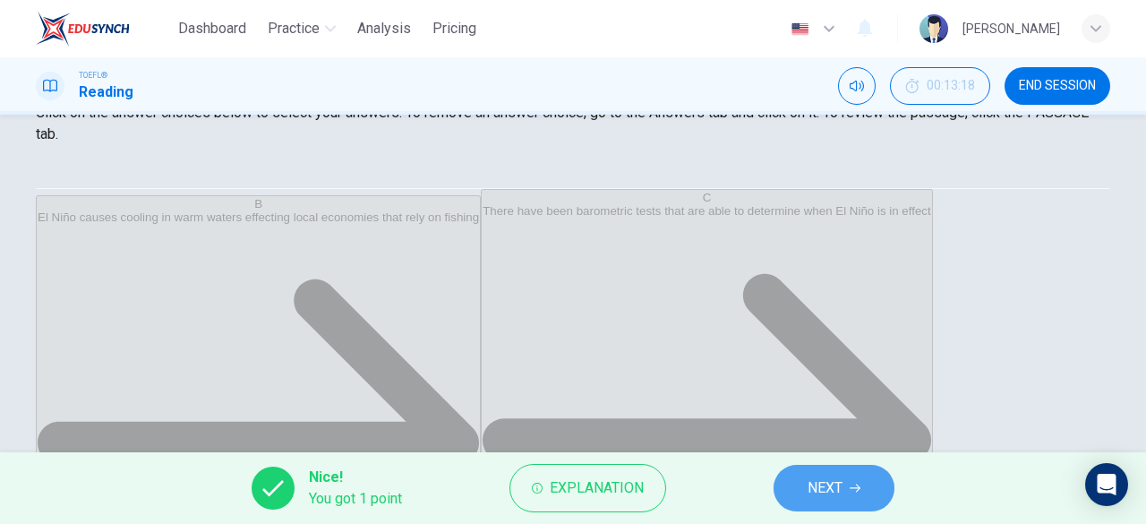
click at [817, 483] on span "NEXT" at bounding box center [824, 487] width 35 height 25
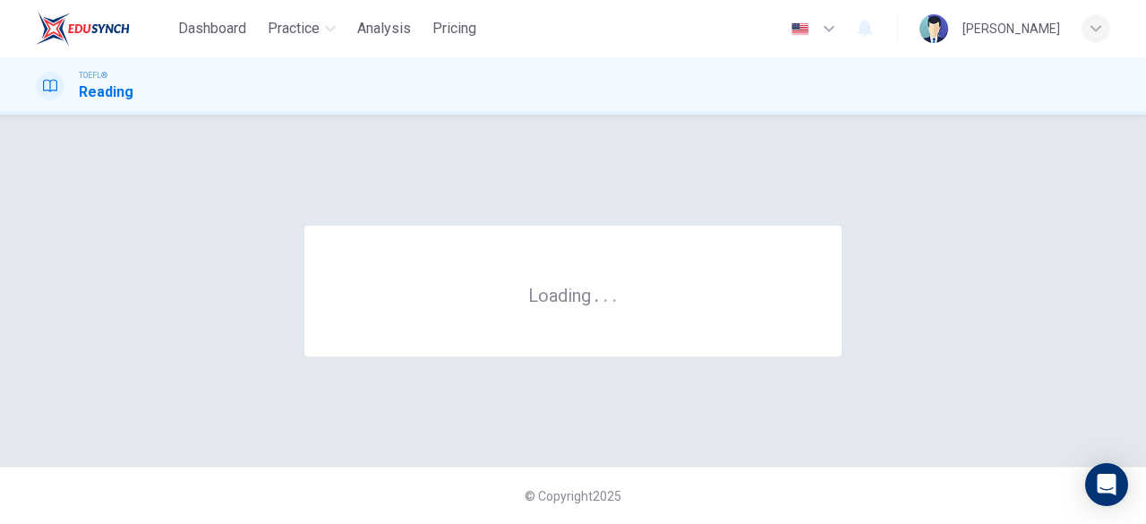
scroll to position [0, 0]
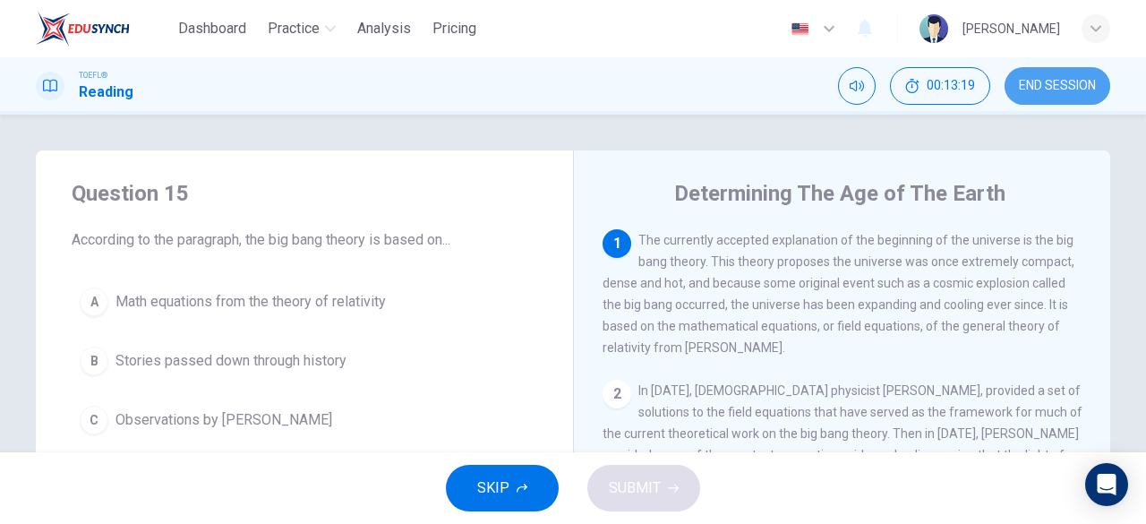
click at [1066, 82] on span "END SESSION" at bounding box center [1057, 86] width 77 height 14
